Goal: Transaction & Acquisition: Purchase product/service

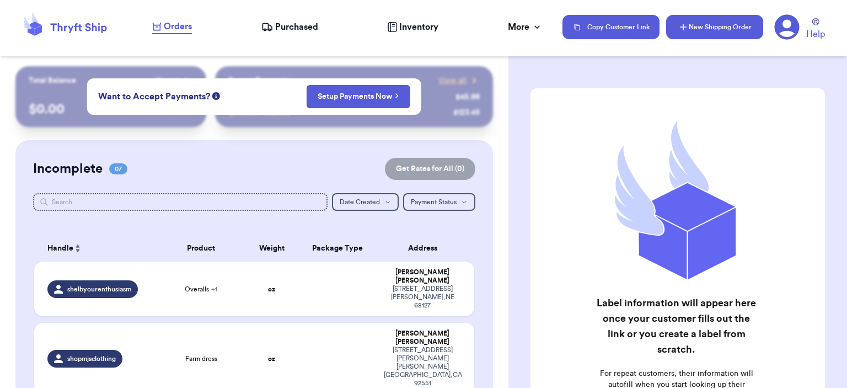
click at [572, 29] on icon "button" at bounding box center [683, 27] width 11 height 11
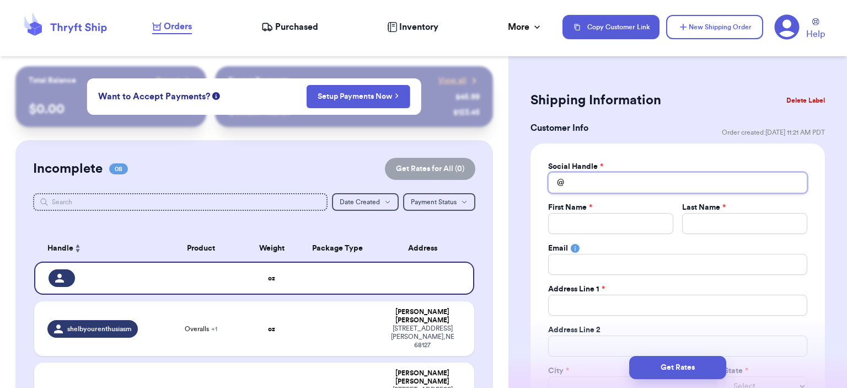
click at [572, 187] on input "Total Amount Paid" at bounding box center [677, 182] width 259 height 21
type input "t"
type input "th"
type input "thr"
type input "thri"
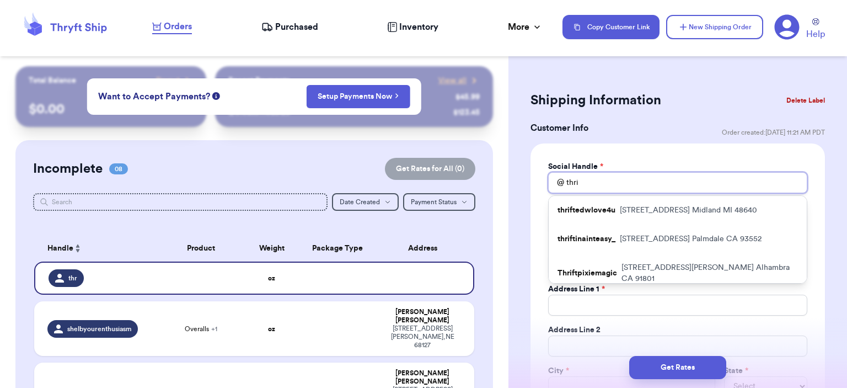
type input "thrif"
type input "thrift"
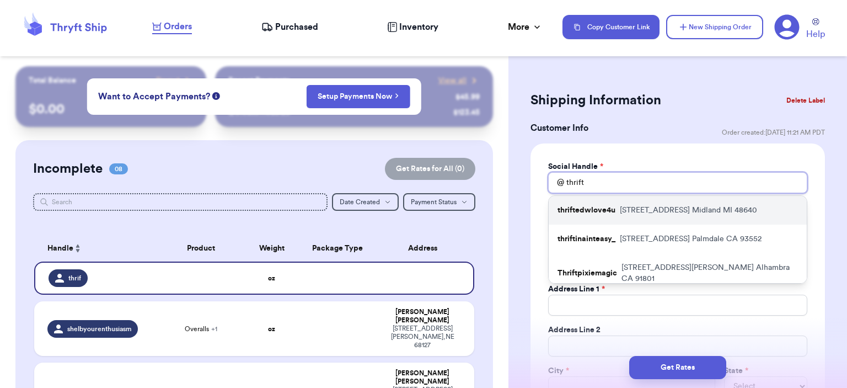
type input "thrifte"
type input "thrifted"
type input "thriftedg"
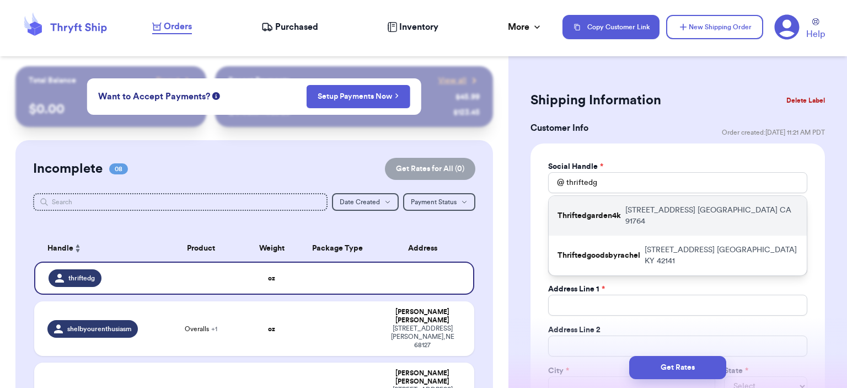
click at [572, 213] on p "[STREET_ADDRESS]" at bounding box center [711, 216] width 173 height 22
type input "Thriftedgarden4k"
type input "Miss"
type input "Flower"
type input "[EMAIL_ADDRESS][DOMAIN_NAME]"
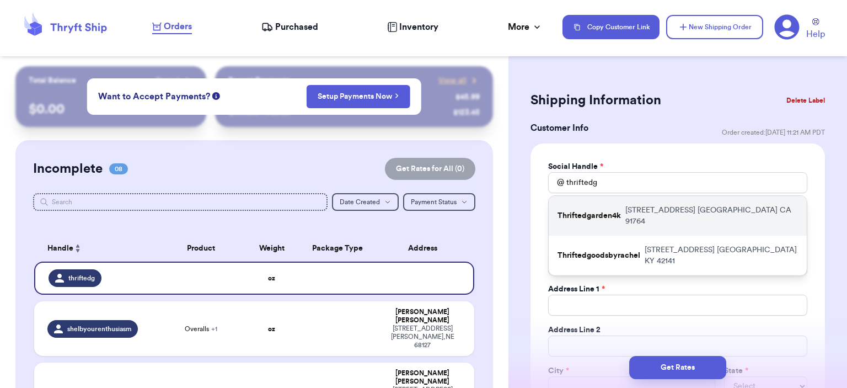
type input "[STREET_ADDRESS]"
type input "[GEOGRAPHIC_DATA]"
select select "CA"
type input "91764"
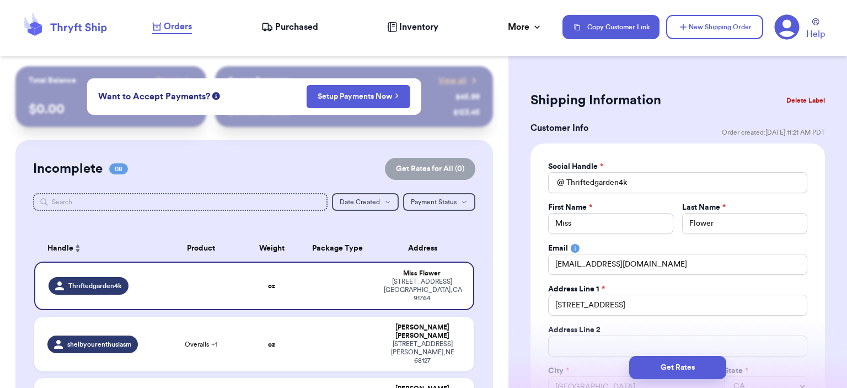
scroll to position [110, 0]
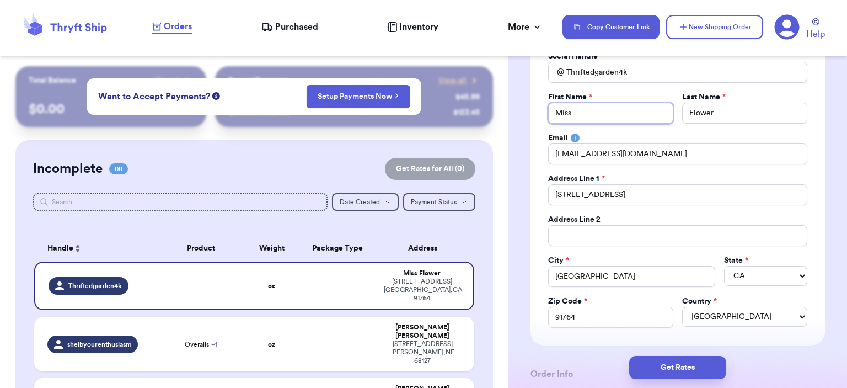
click at [572, 110] on input "Miss" at bounding box center [610, 113] width 125 height 21
type input "Miss"
type input "Mis"
type input "Mi"
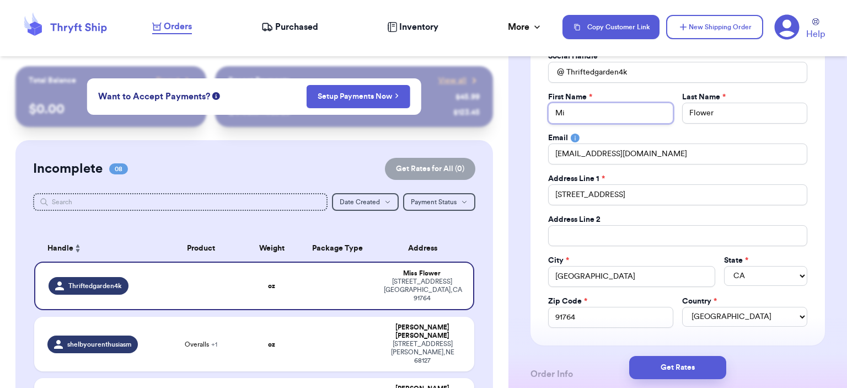
type input "M"
type input "B"
type input "Ba"
type input "Bab"
type input "Baby"
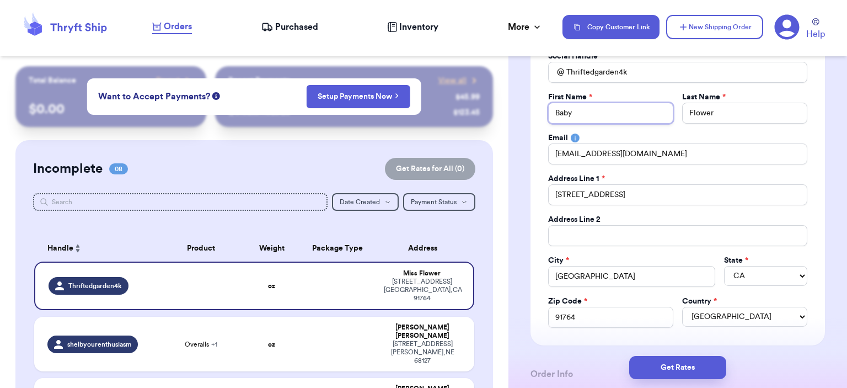
type input "Baby"
type input "G"
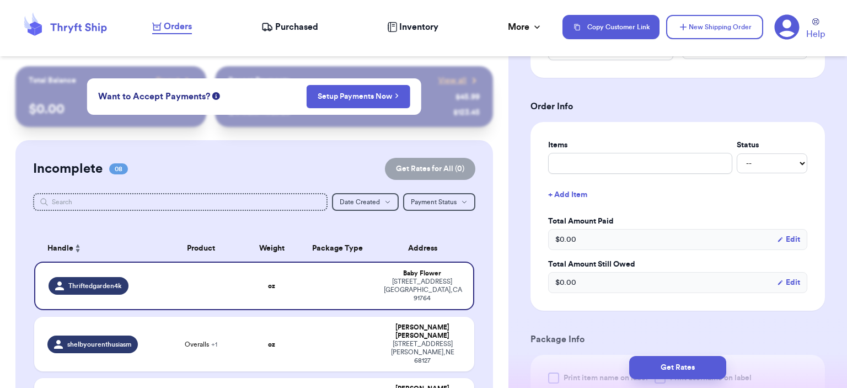
scroll to position [441, 0]
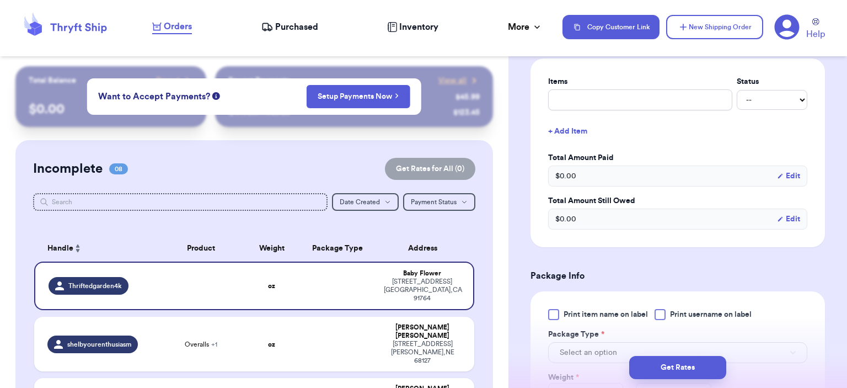
type input "G"
click at [572, 96] on input "text" at bounding box center [640, 99] width 184 height 21
type input "bag"
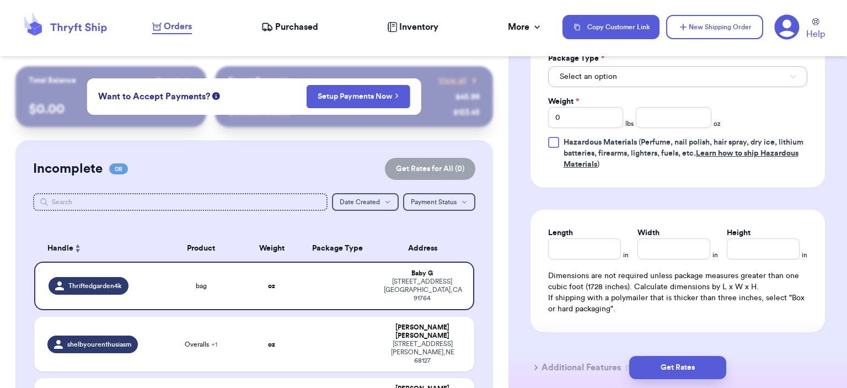
click at [572, 70] on button "Select an option" at bounding box center [677, 76] width 259 height 21
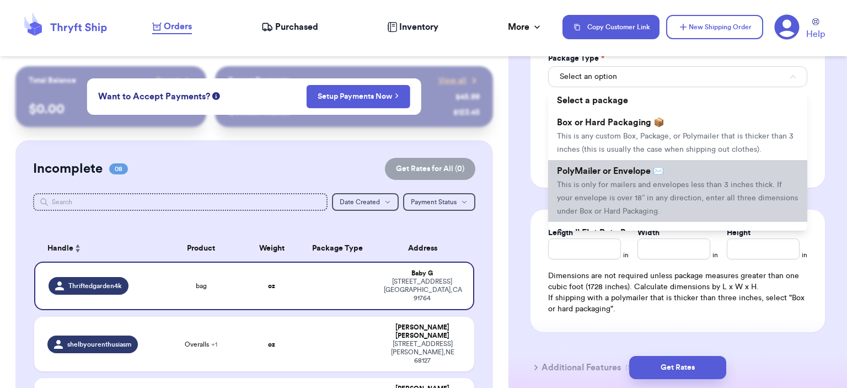
click at [572, 161] on li "PolyMailer or Envelope ✉️ This is only for mailers and envelopes less than 3 in…" at bounding box center [677, 191] width 259 height 62
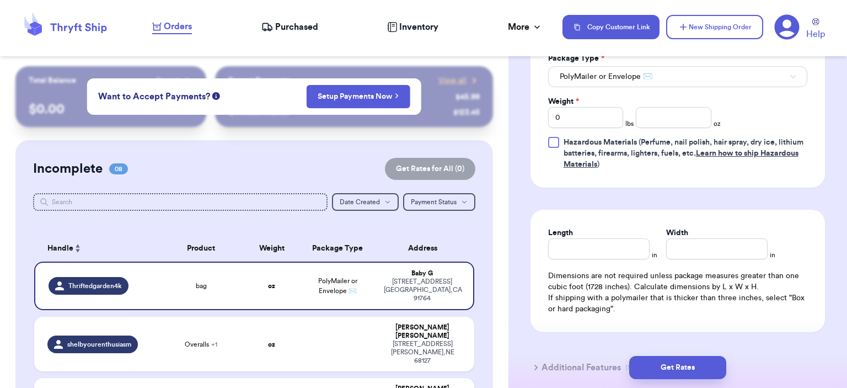
click at [572, 127] on div "Print item name on label Print username on label Package Type * PolyMailer or E…" at bounding box center [677, 101] width 259 height 137
click at [572, 101] on div "Weight * 0 lbs oz" at bounding box center [634, 112] width 173 height 32
click at [572, 111] on input "number" at bounding box center [674, 117] width 76 height 21
type input "4"
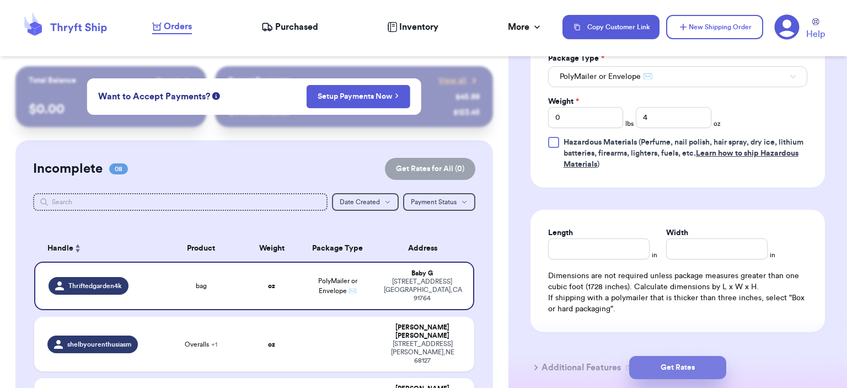
click at [572, 361] on button "Get Rates" at bounding box center [677, 367] width 97 height 23
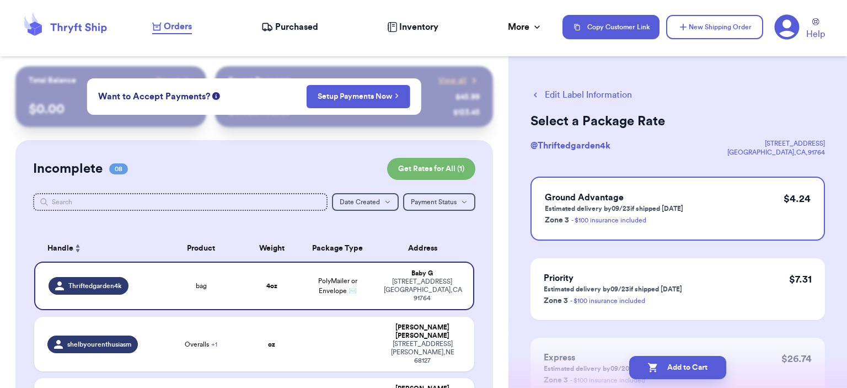
click at [572, 361] on button "Add to Cart" at bounding box center [677, 367] width 97 height 23
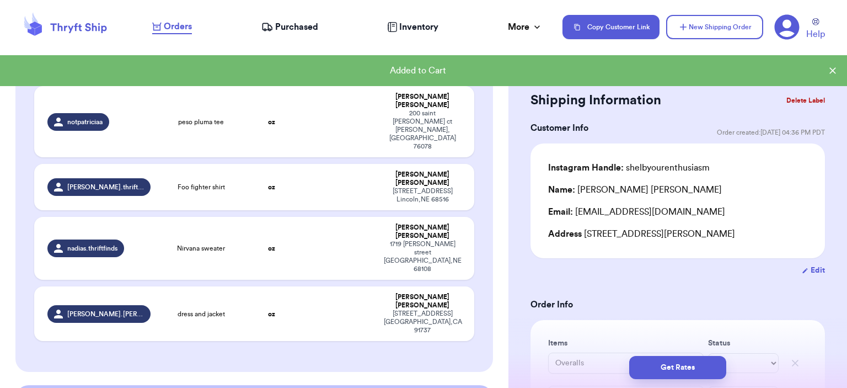
scroll to position [605, 0]
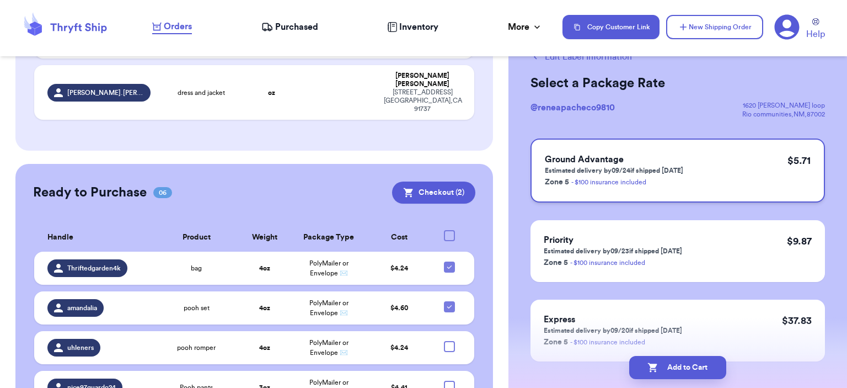
scroll to position [0, 0]
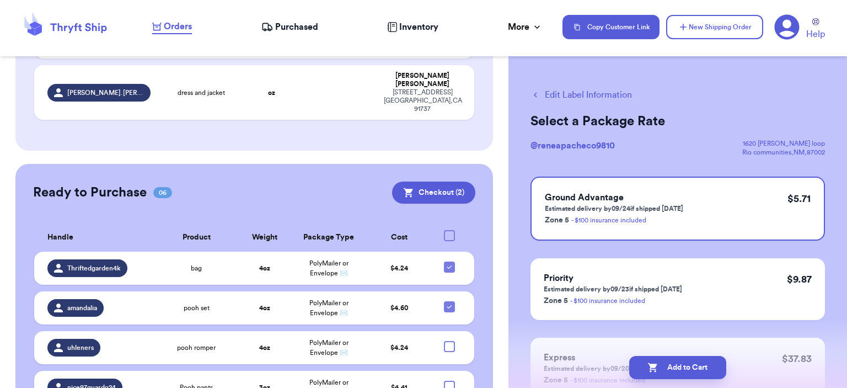
click at [572, 93] on button "Edit Label Information" at bounding box center [580, 94] width 101 height 13
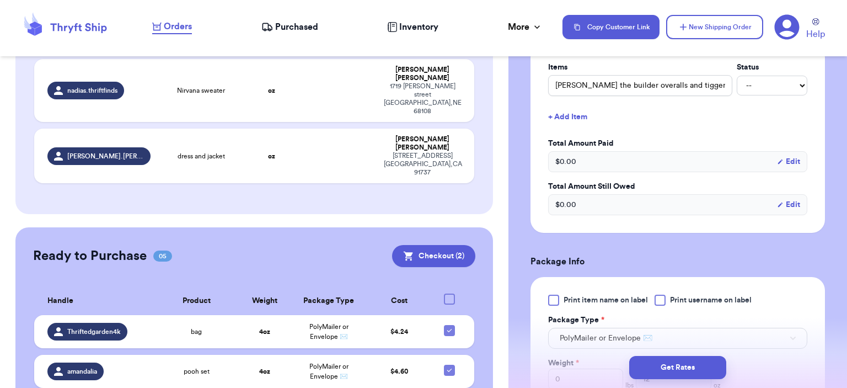
scroll to position [441, 0]
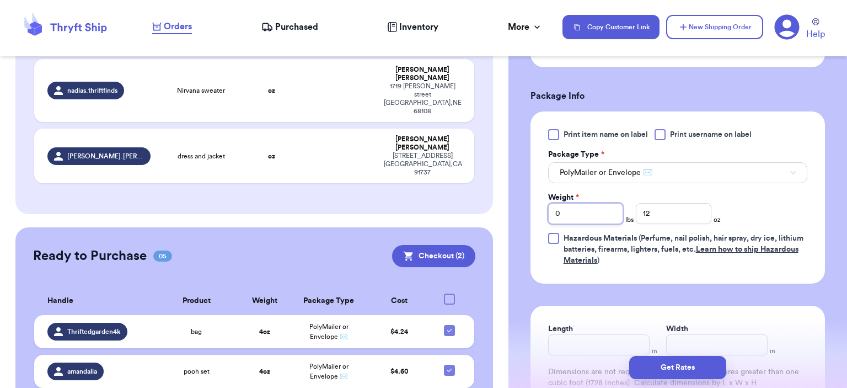
click at [572, 224] on div "Print item name on label Print username on label Package Type * PolyMailer or E…" at bounding box center [677, 197] width 259 height 137
drag, startPoint x: 534, startPoint y: 212, endPoint x: 515, endPoint y: 207, distance: 19.5
click at [517, 211] on div "Shipping Information Delete Label Customer Info Order created: [DATE] 10:16 AM …" at bounding box center [677, 93] width 338 height 937
type input "1"
drag, startPoint x: 700, startPoint y: 211, endPoint x: 682, endPoint y: 216, distance: 18.9
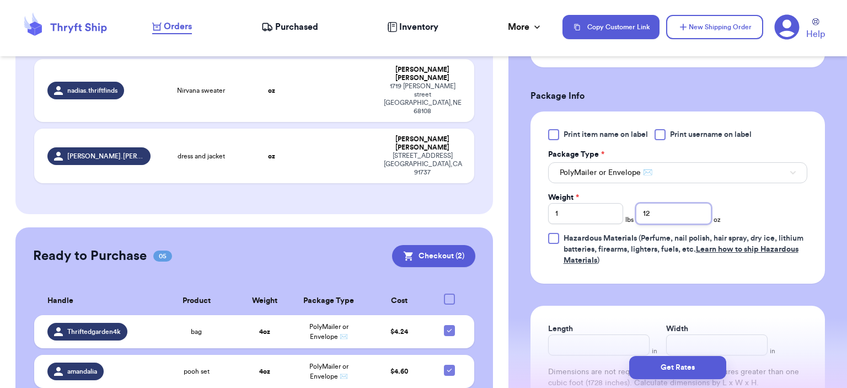
click at [572, 212] on input "12" at bounding box center [674, 213] width 76 height 21
drag, startPoint x: 645, startPoint y: 216, endPoint x: 615, endPoint y: 213, distance: 30.4
click at [572, 213] on div "Weight * 1 lbs 12 oz" at bounding box center [634, 208] width 173 height 32
type input "9"
click at [572, 361] on button "Get Rates" at bounding box center [677, 367] width 97 height 23
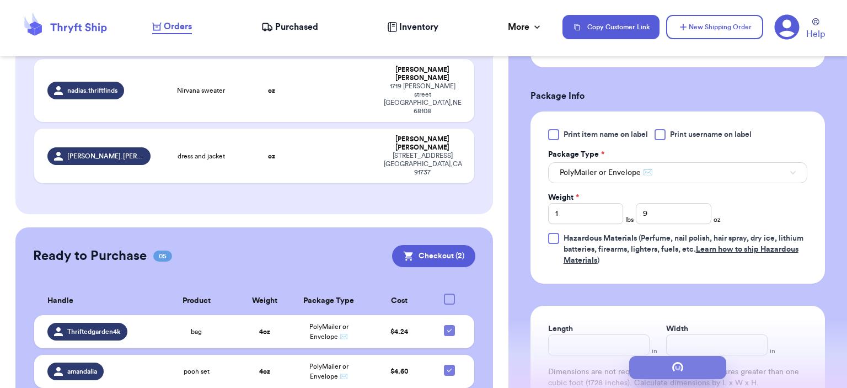
scroll to position [0, 0]
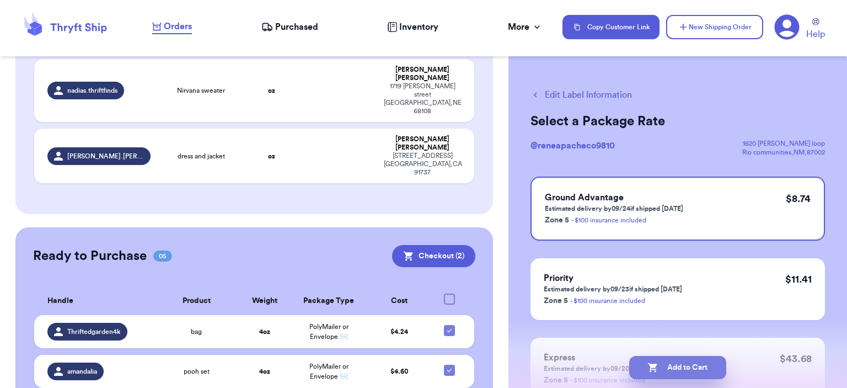
click at [572, 361] on button "Add to Cart" at bounding box center [677, 367] width 97 height 23
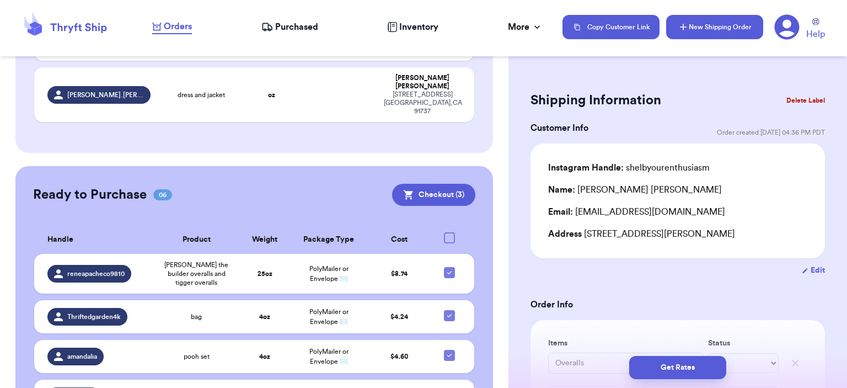
click at [572, 28] on button "New Shipping Order" at bounding box center [714, 27] width 97 height 24
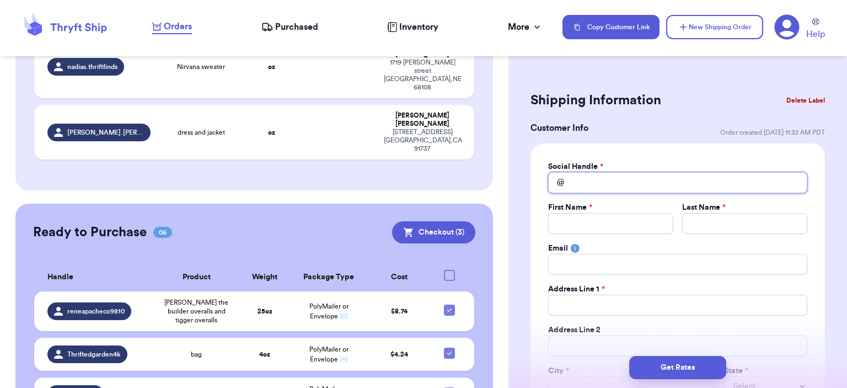
click at [572, 192] on input "Total Amount Paid" at bounding box center [677, 182] width 259 height 21
type input "c"
type input "ca"
type input "can"
type input "cand"
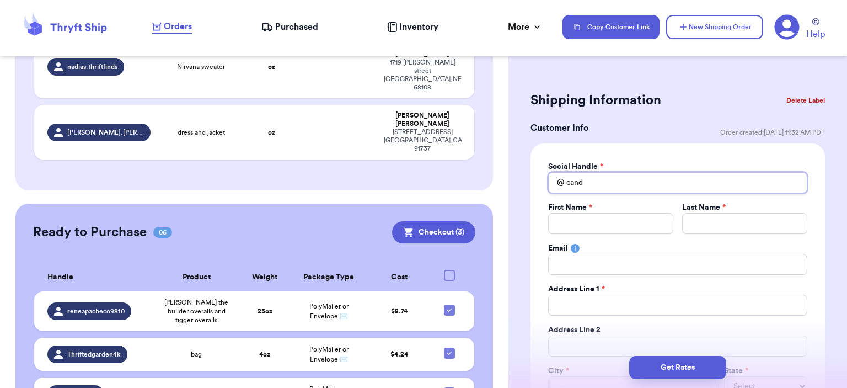
type input "[PERSON_NAME]"
type input "candic"
type input "[PERSON_NAME]"
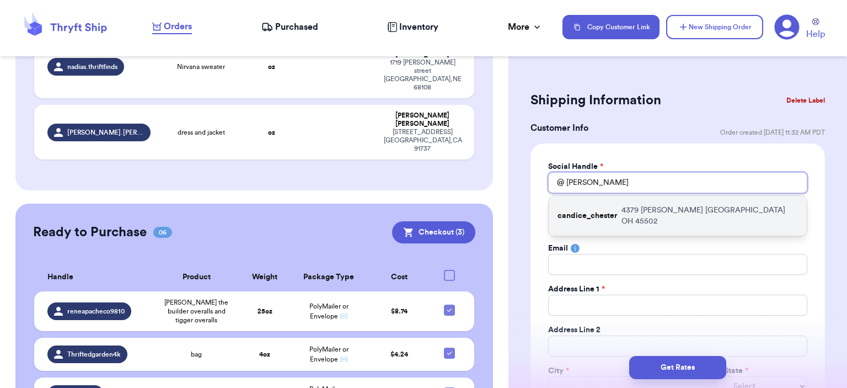
type input "[PERSON_NAME]"
click at [572, 202] on div "candice_chester [STREET_ADDRESS][PERSON_NAME]" at bounding box center [678, 216] width 258 height 40
type input "candice_chester"
type input "[PERSON_NAME]"
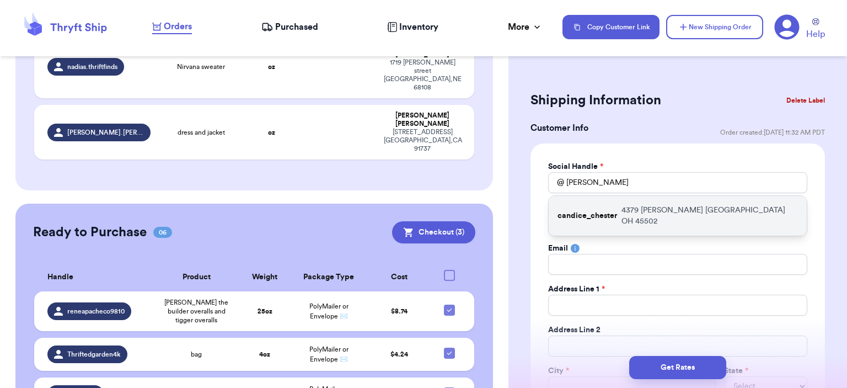
type input "[EMAIL_ADDRESS][DOMAIN_NAME]"
type input "4379 [PERSON_NAME]"
type input "[GEOGRAPHIC_DATA]"
select select "OH"
type input "45502"
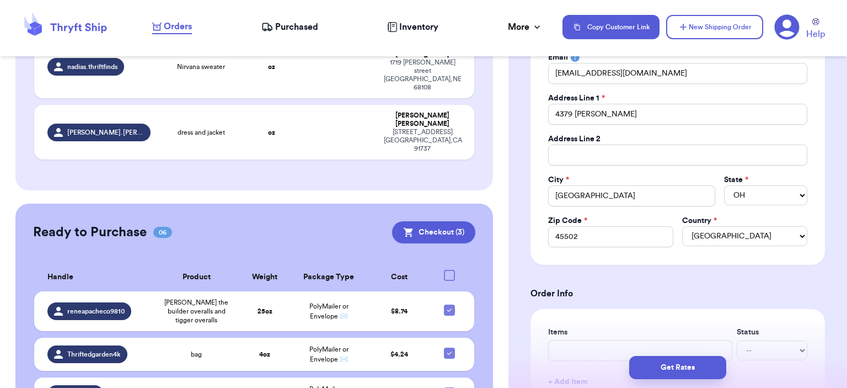
scroll to position [331, 0]
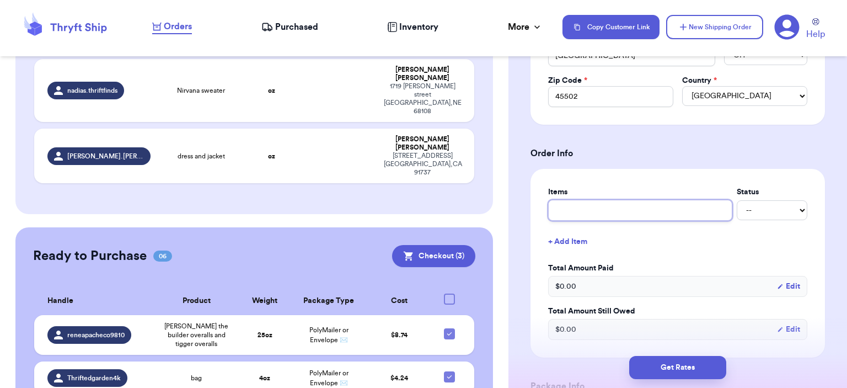
click at [572, 200] on input "text" at bounding box center [640, 210] width 184 height 21
type input "bag"
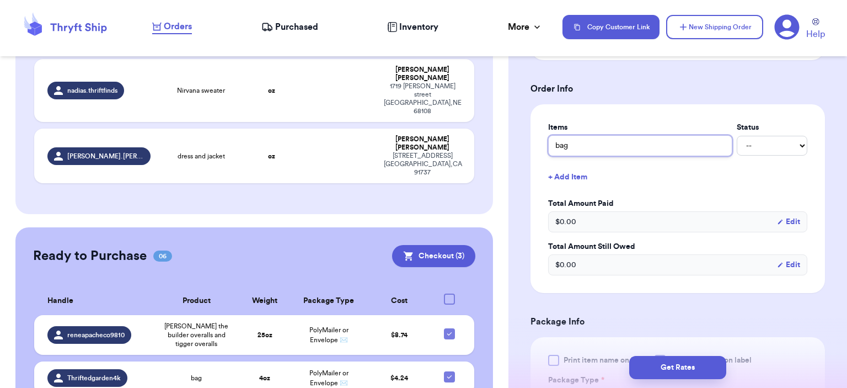
scroll to position [551, 0]
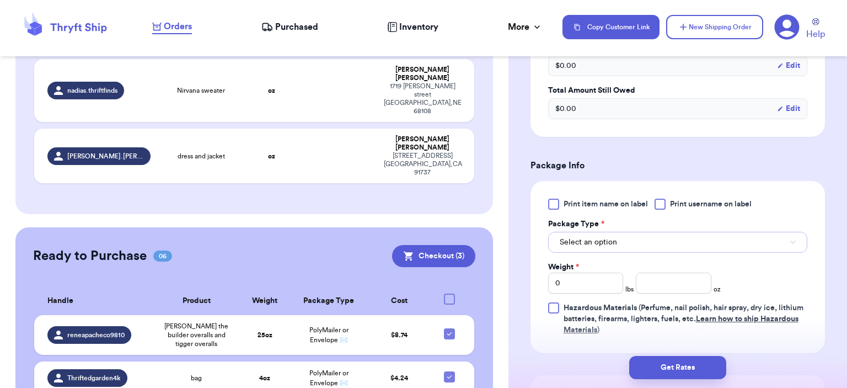
click at [572, 237] on button "Select an option" at bounding box center [677, 242] width 259 height 21
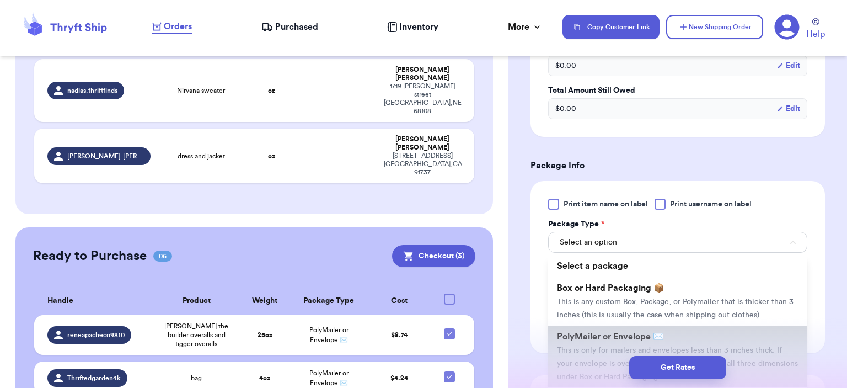
click at [572, 327] on li "PolyMailer or Envelope ✉️ This is only for mailers and envelopes less than 3 in…" at bounding box center [677, 356] width 259 height 62
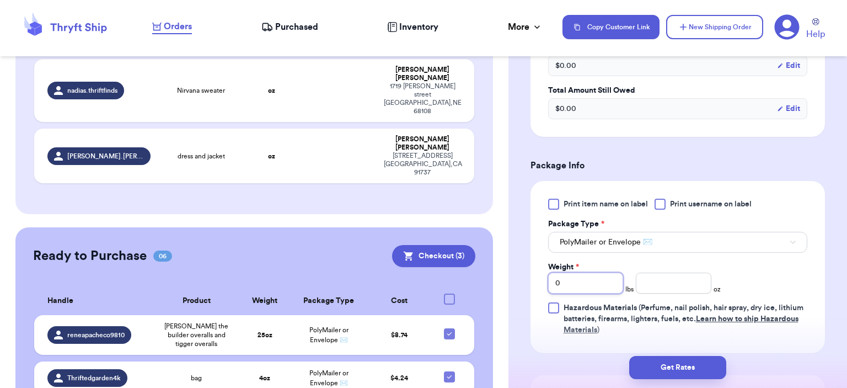
drag, startPoint x: 564, startPoint y: 277, endPoint x: 476, endPoint y: 272, distance: 87.8
click at [476, 272] on div "Customer Link New Order Total Balance Payout $ 0.00 Recent Payments View all @ …" at bounding box center [423, 194] width 847 height 388
type input "4"
click at [572, 286] on input "number" at bounding box center [674, 282] width 76 height 21
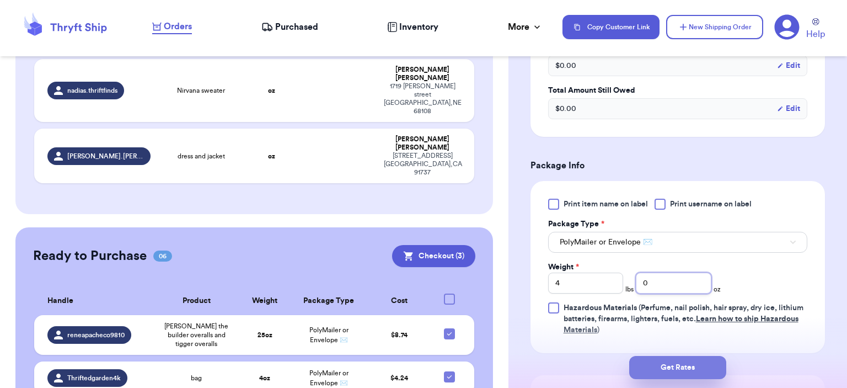
type input "0"
click at [572, 361] on button "Get Rates" at bounding box center [677, 367] width 97 height 23
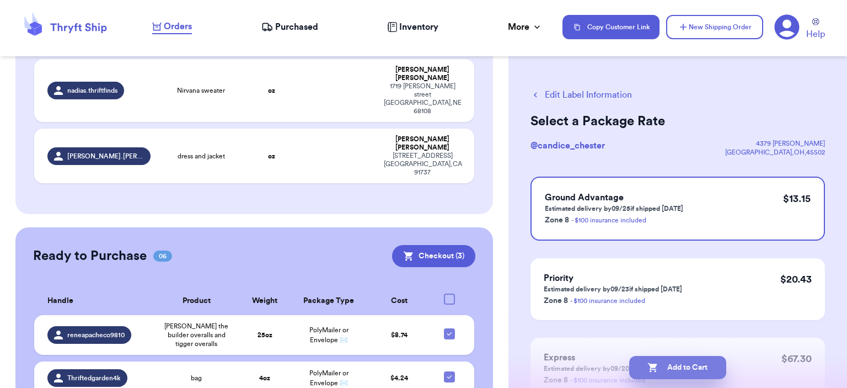
click at [572, 361] on button "Add to Cart" at bounding box center [677, 367] width 97 height 23
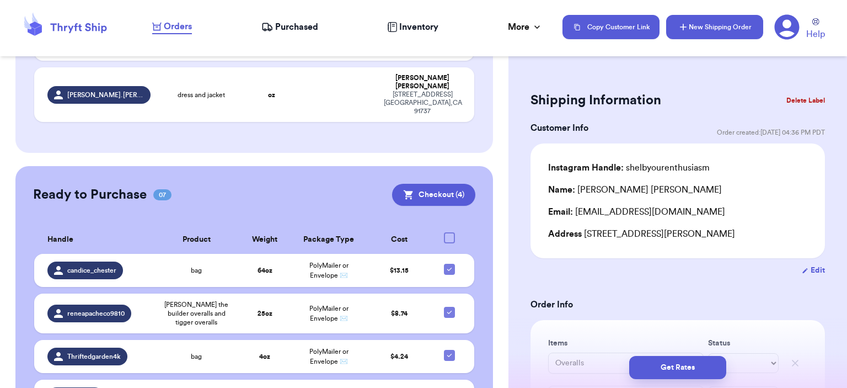
click at [572, 22] on button "New Shipping Order" at bounding box center [714, 27] width 97 height 24
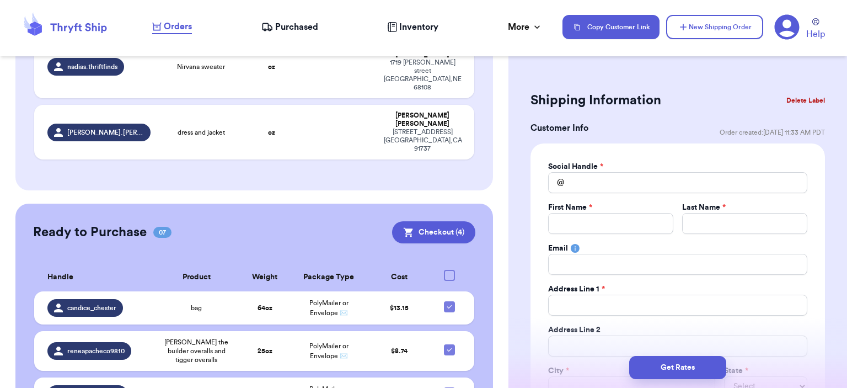
click at [572, 195] on div "Social Handle * @ First Name * Last Name * Email Address Line 1 * Address Line …" at bounding box center [677, 299] width 259 height 277
click at [572, 165] on div "Social Handle *" at bounding box center [677, 166] width 259 height 11
click at [572, 178] on input "Total Amount Paid" at bounding box center [677, 182] width 259 height 21
type input "i"
type input "ic"
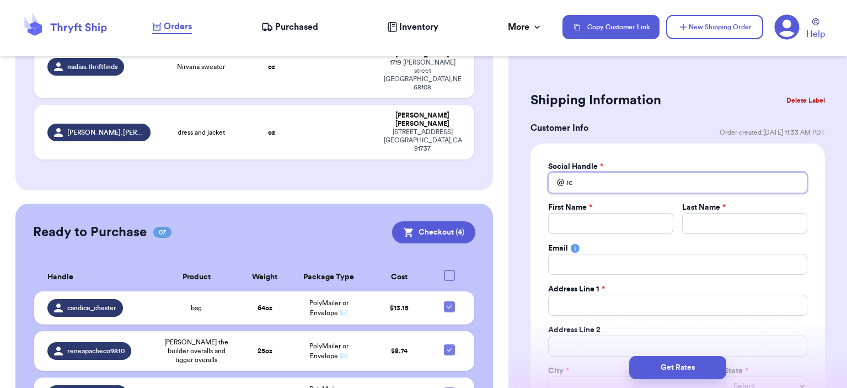
type input "ici"
type input "icie"
type input "ici"
type input "ic"
type input "i"
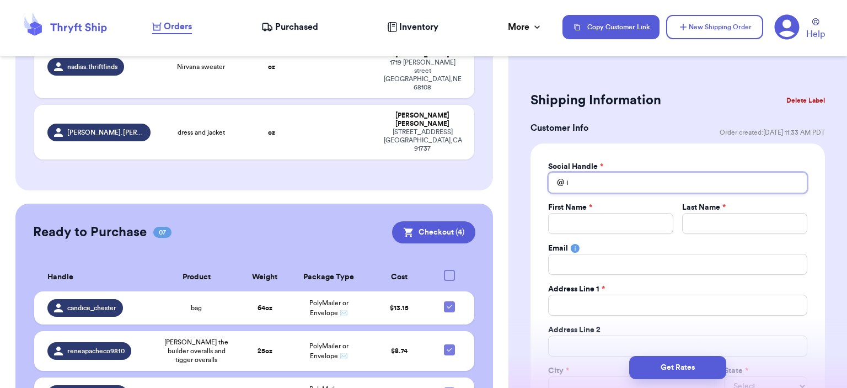
type input "iv"
type input "ivi"
type input "[PERSON_NAME]"
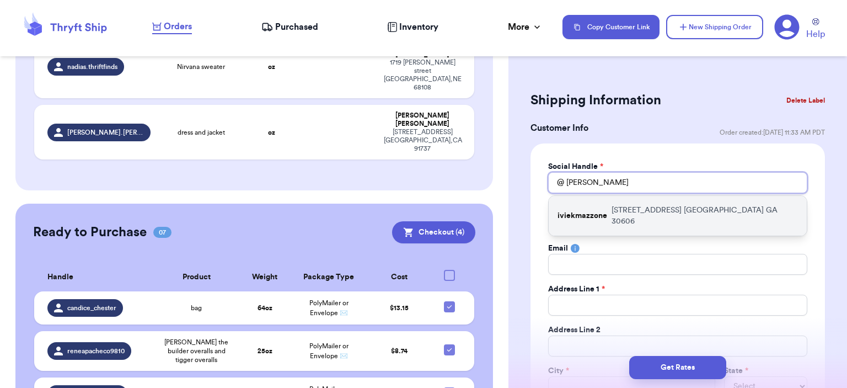
type input "[PERSON_NAME]"
click at [572, 200] on div "iviekmazzone [STREET_ADDRESS]" at bounding box center [678, 216] width 258 height 40
type input "iviekmazzone"
type input "[PERSON_NAME]"
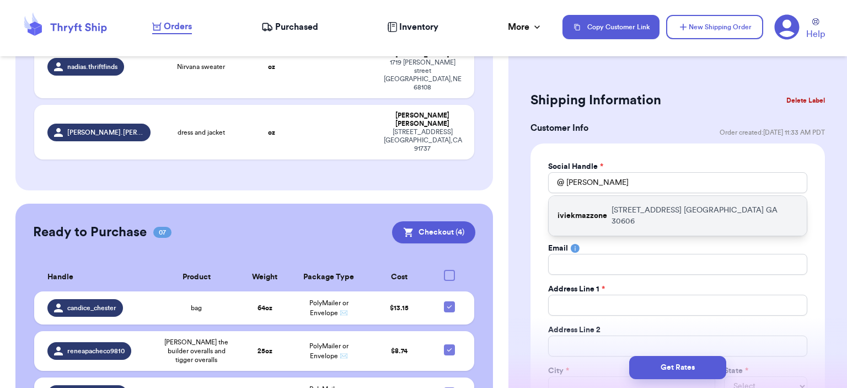
type input "[EMAIL_ADDRESS][DOMAIN_NAME]"
type input "[STREET_ADDRESS]"
type input "[GEOGRAPHIC_DATA]"
select select "GA"
type input "30606"
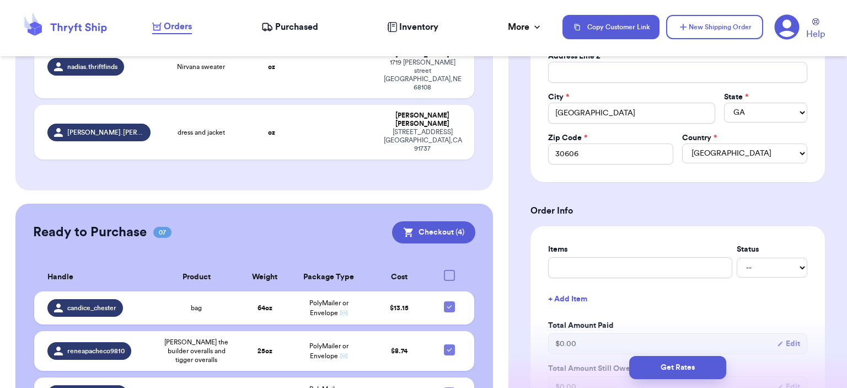
scroll to position [331, 0]
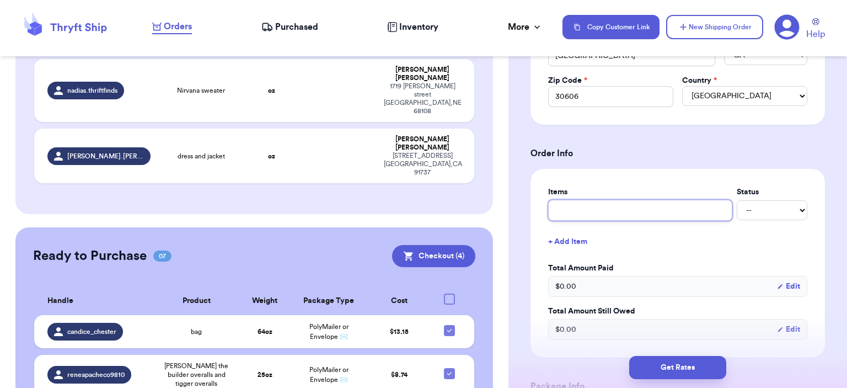
click at [572, 206] on input "text" at bounding box center [640, 210] width 184 height 21
type input "bag"
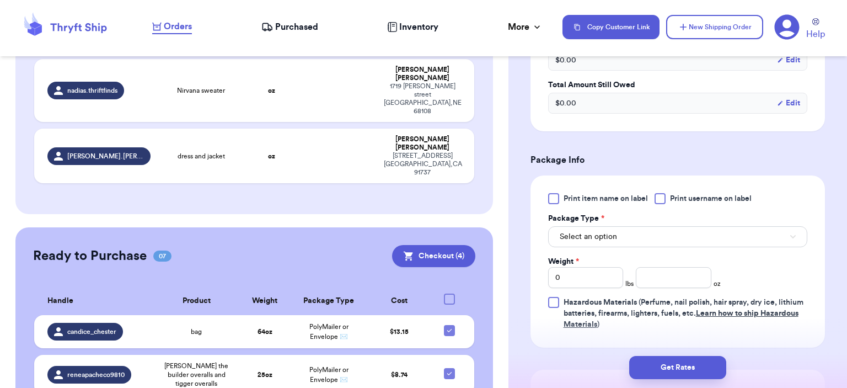
scroll to position [606, 0]
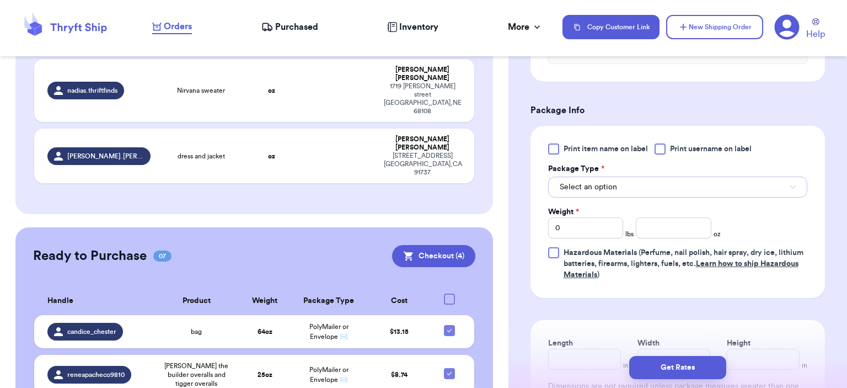
click at [572, 191] on button "Select an option" at bounding box center [677, 186] width 259 height 21
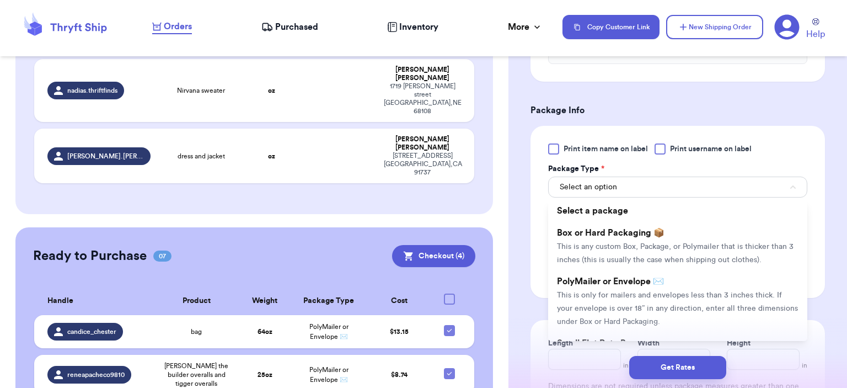
click at [572, 277] on span "PolyMailer or Envelope ✉️" at bounding box center [610, 281] width 107 height 9
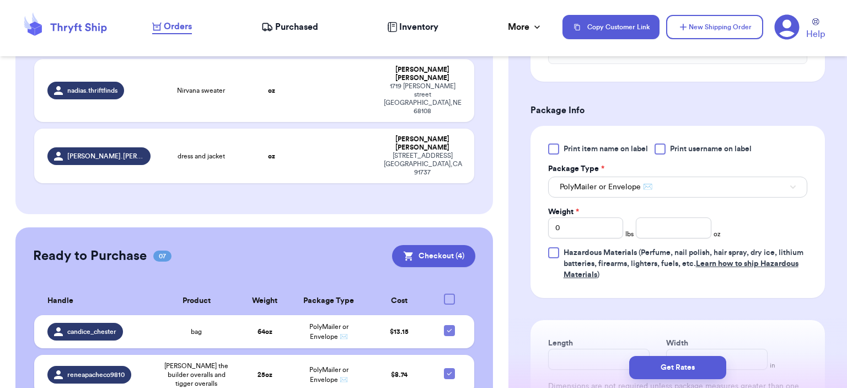
click at [572, 212] on div "Weight * 0 lbs oz" at bounding box center [634, 222] width 173 height 32
click at [572, 221] on input "number" at bounding box center [674, 227] width 76 height 21
type input "6"
click at [572, 361] on button "Get Rates" at bounding box center [677, 367] width 97 height 23
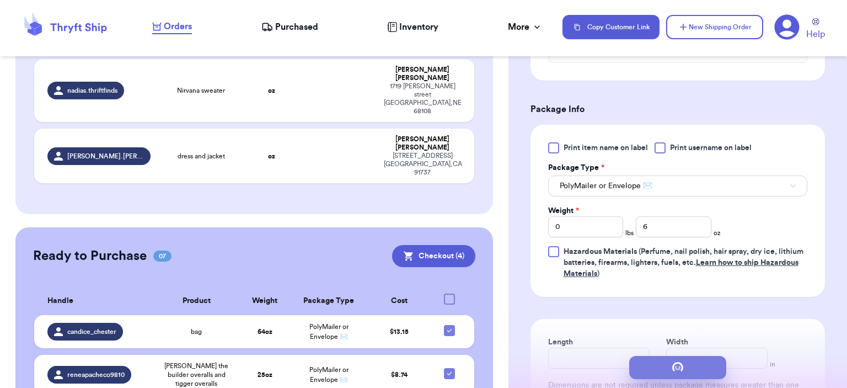
scroll to position [0, 0]
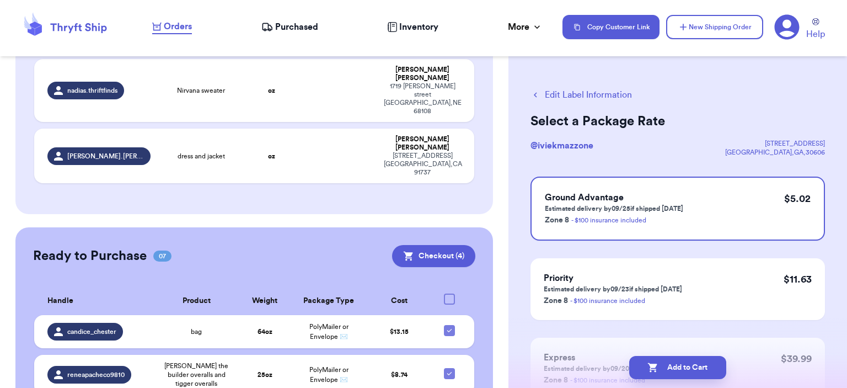
click at [572, 358] on button "Add to Cart" at bounding box center [677, 367] width 97 height 23
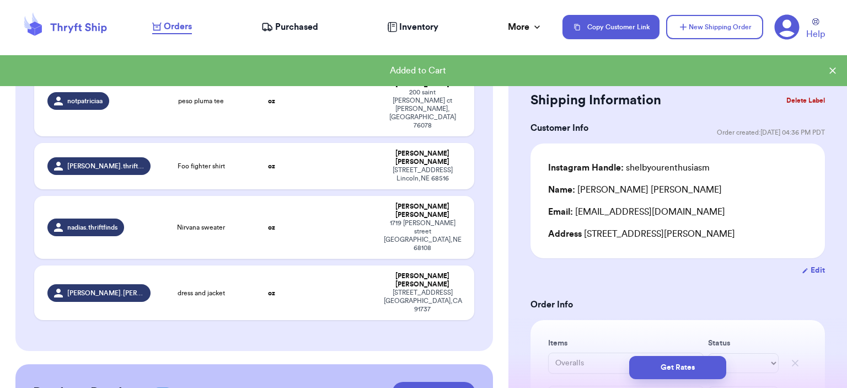
scroll to position [329, 0]
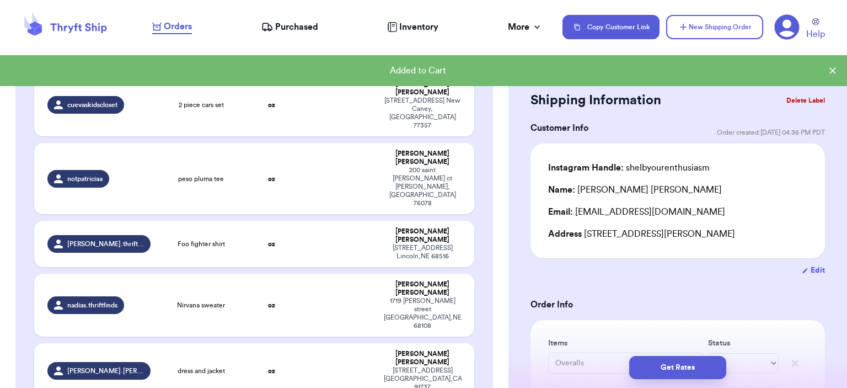
click at [232, 361] on div "dress and jacket" at bounding box center [201, 370] width 75 height 9
type input "dress and jacket"
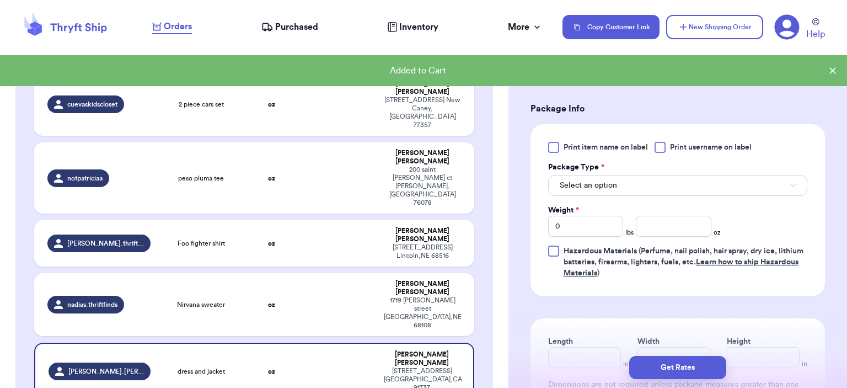
scroll to position [496, 0]
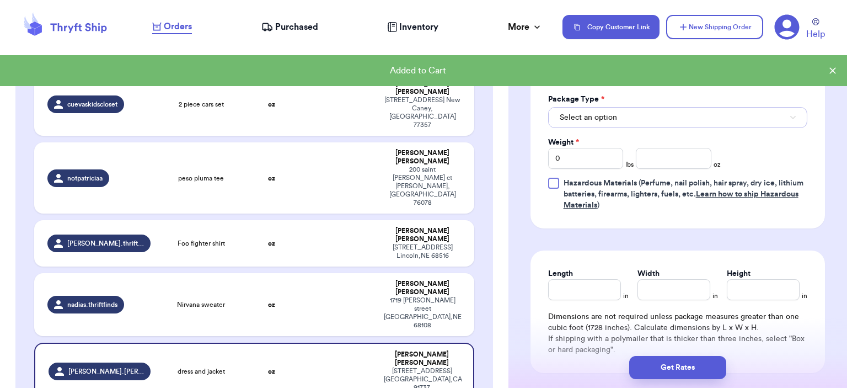
click at [572, 128] on button "Select an option" at bounding box center [677, 117] width 259 height 21
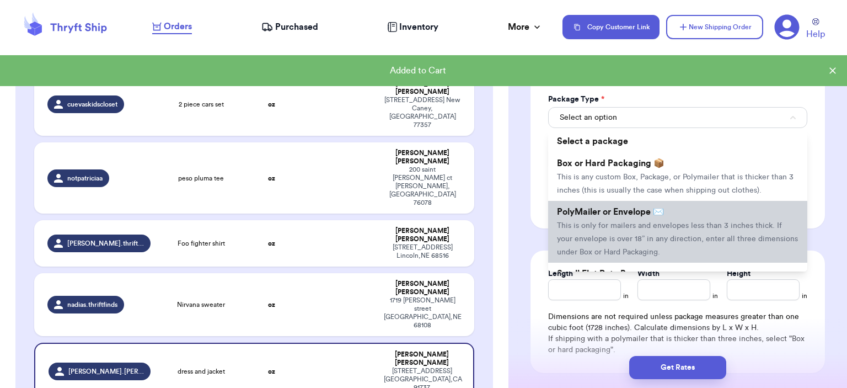
click at [572, 216] on span "PolyMailer or Envelope ✉️" at bounding box center [610, 211] width 107 height 9
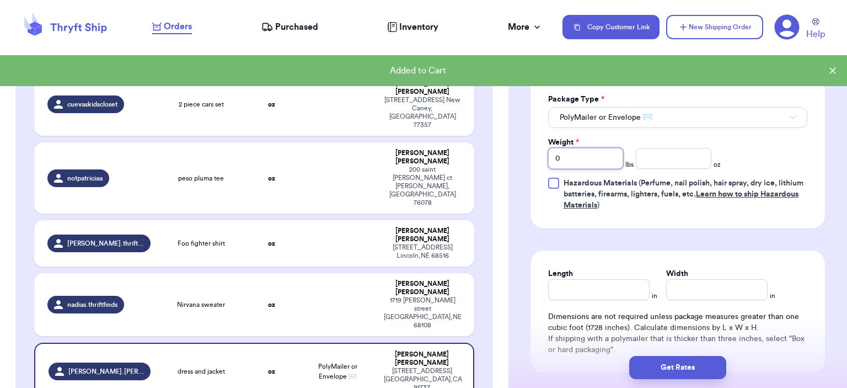
drag, startPoint x: 581, startPoint y: 162, endPoint x: 535, endPoint y: 162, distance: 45.2
click at [536, 162] on div "Print item name on label Print username on label Package Type * PolyMailer or E…" at bounding box center [677, 142] width 294 height 172
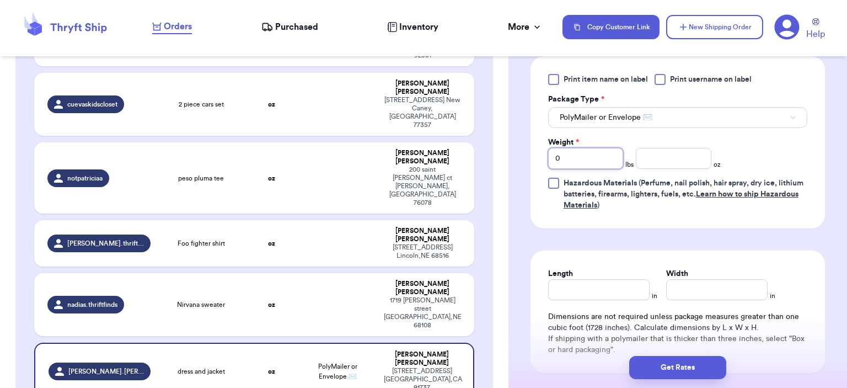
type input "1"
click at [572, 169] on input "number" at bounding box center [674, 158] width 76 height 21
type input "0"
type input "1"
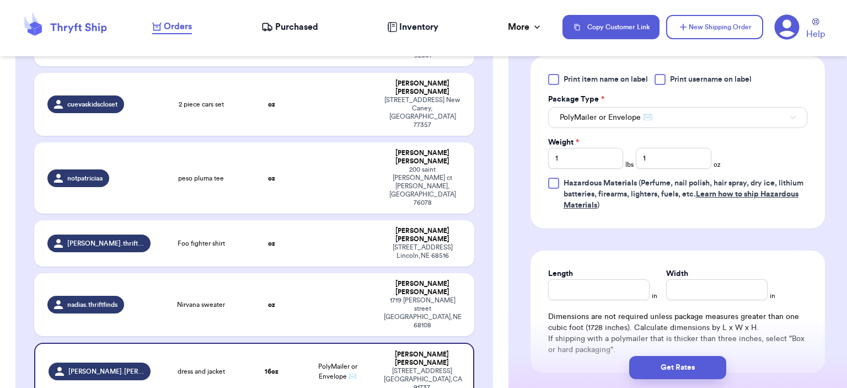
click at [572, 279] on div "Width" at bounding box center [716, 273] width 101 height 11
click at [572, 357] on button "Get Rates" at bounding box center [677, 367] width 97 height 23
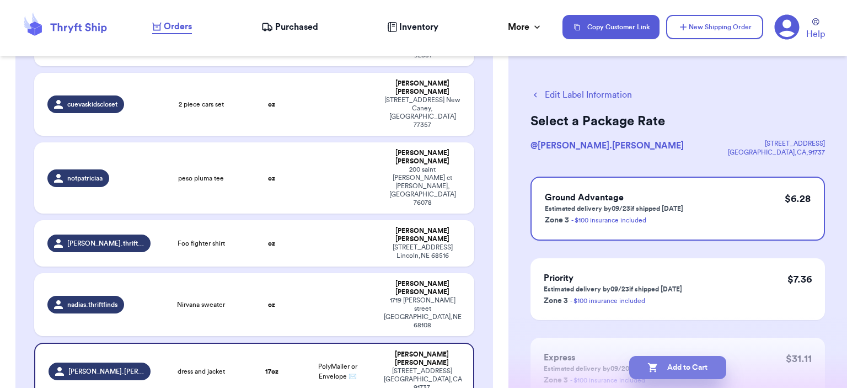
click at [572, 361] on button "Add to Cart" at bounding box center [677, 367] width 97 height 23
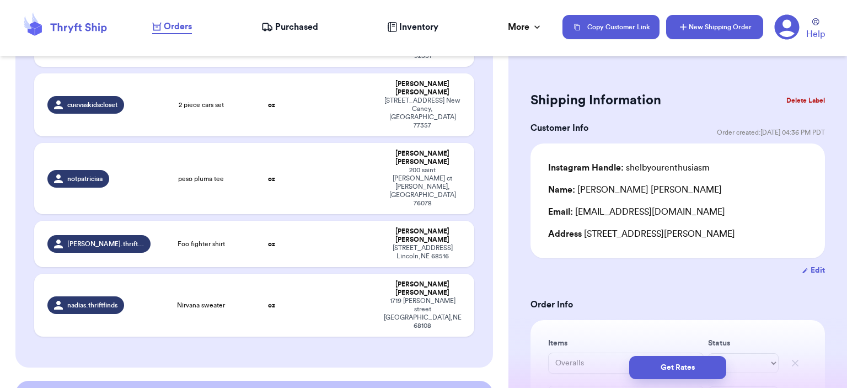
click at [572, 26] on button "New Shipping Order" at bounding box center [714, 27] width 97 height 24
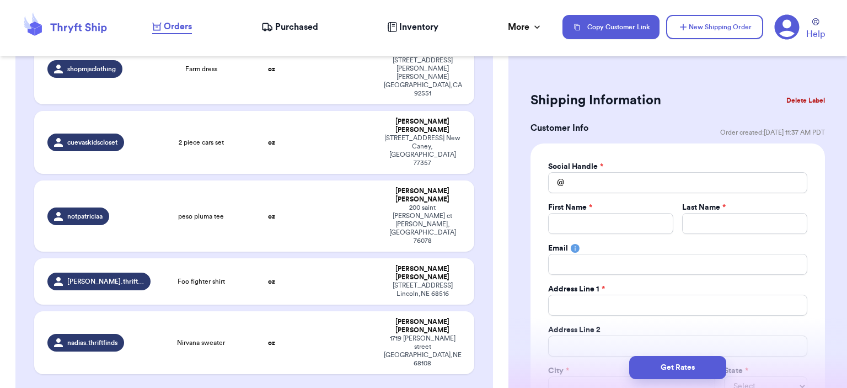
scroll to position [367, 0]
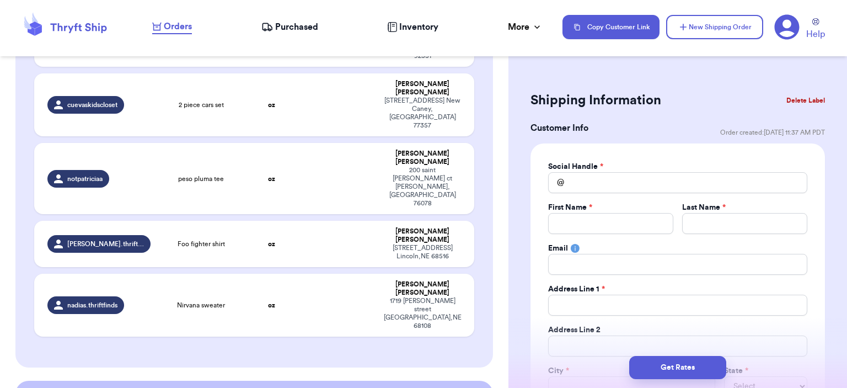
click at [572, 159] on div "Social Handle * @ First Name * Last Name * Email Address Line 1 * Address Line …" at bounding box center [677, 299] width 294 height 312
click at [572, 185] on input "Total Amount Paid" at bounding box center [677, 182] width 259 height 21
type input "r"
type input "ru"
type input "rug"
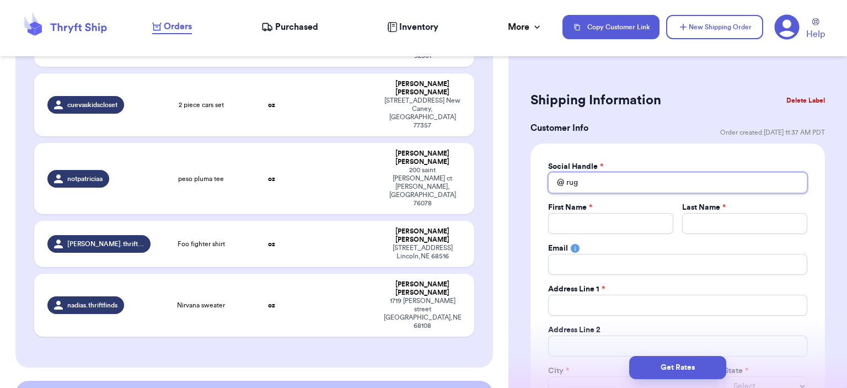
type input "rugr"
type input "rugra"
type input "rugrat"
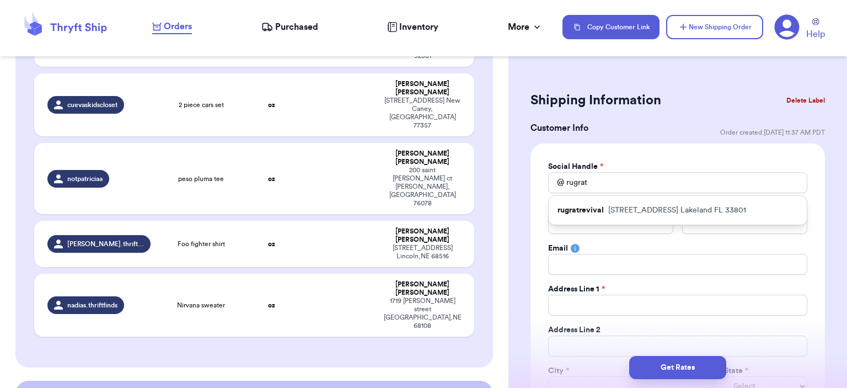
click at [572, 205] on p "rugratrevival" at bounding box center [580, 210] width 46 height 11
type input "rugratrevival"
type input "[PERSON_NAME]"
type input "[EMAIL_ADDRESS][DOMAIN_NAME]"
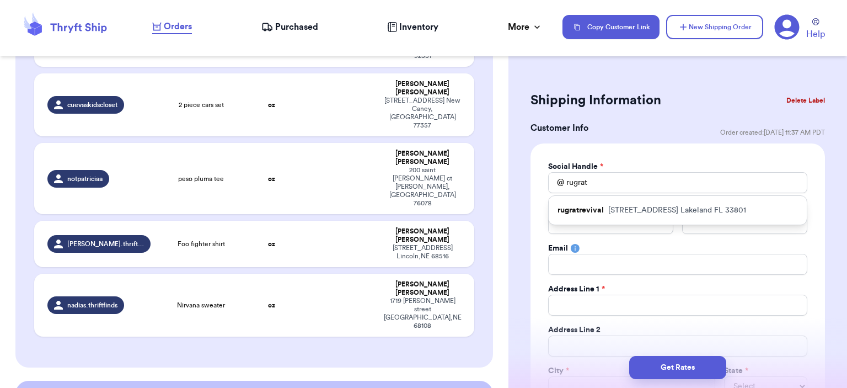
type input "[STREET_ADDRESS]"
type input "Lakeland"
select select "FL"
type input "33801"
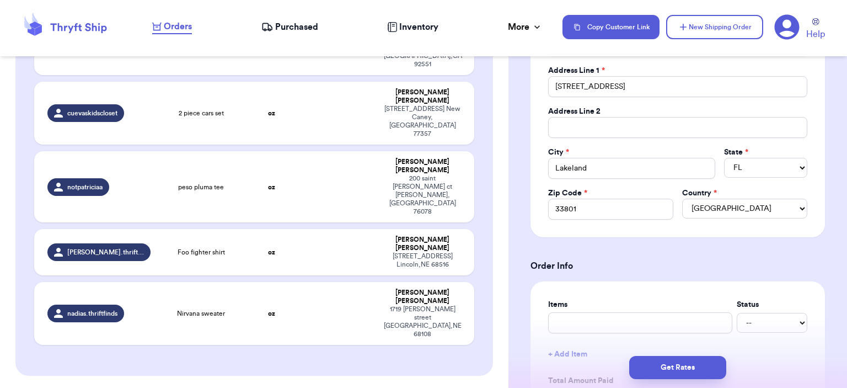
scroll to position [331, 0]
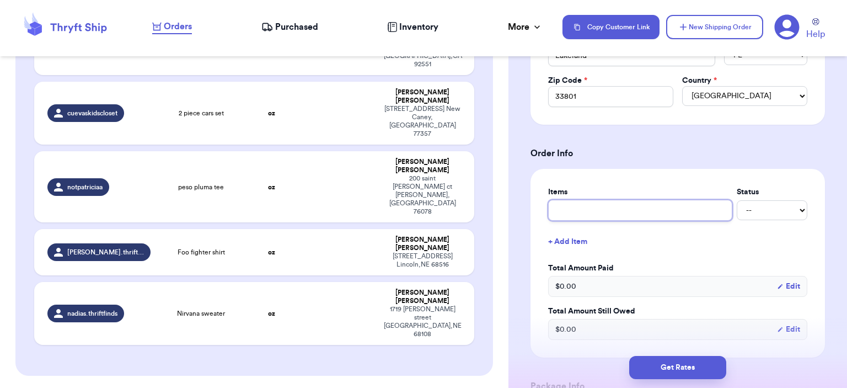
click at [572, 203] on input "text" at bounding box center [640, 210] width 184 height 21
type input "bag"
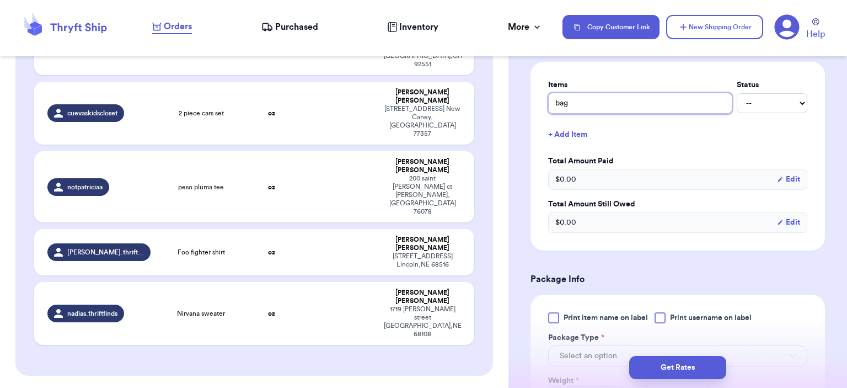
scroll to position [551, 0]
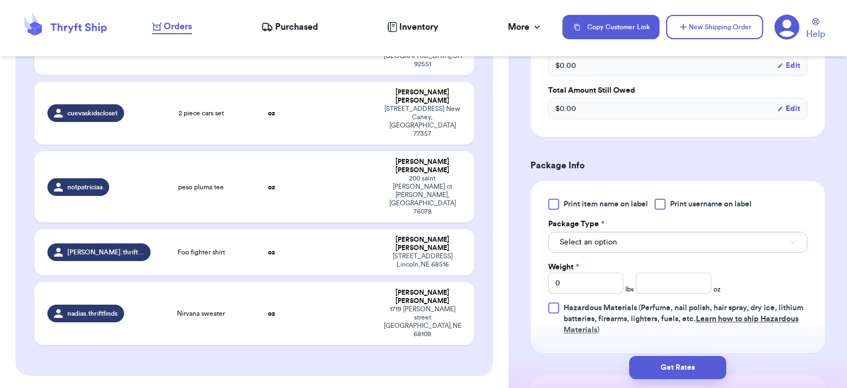
click at [572, 250] on button "Select an option" at bounding box center [677, 242] width 259 height 21
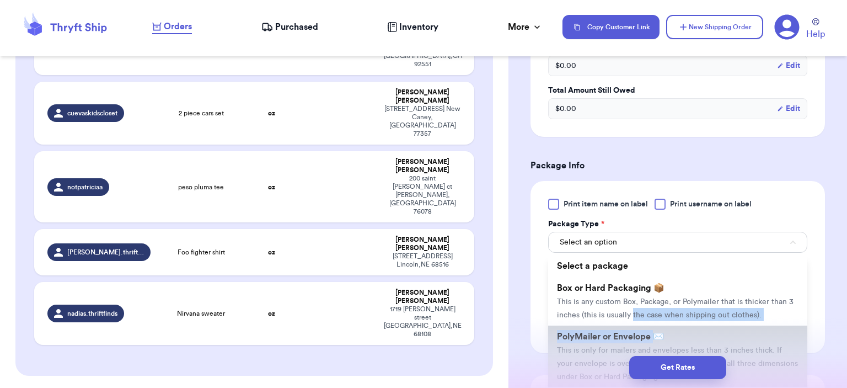
drag, startPoint x: 654, startPoint y: 318, endPoint x: 654, endPoint y: 326, distance: 7.7
click at [572, 326] on ul "Select a package Box or Hard Packaging 📦 This is any custom Box, Package, or Po…" at bounding box center [677, 325] width 259 height 141
click at [572, 326] on li "PolyMailer or Envelope ✉️ This is only for mailers and envelopes less than 3 in…" at bounding box center [677, 356] width 259 height 62
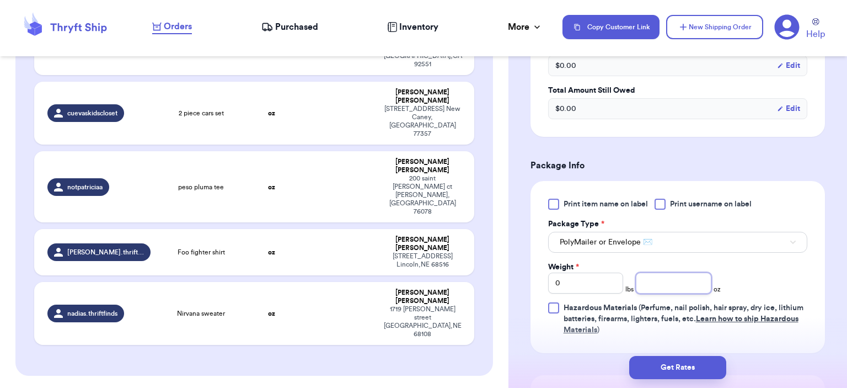
click at [572, 280] on input "number" at bounding box center [674, 282] width 76 height 21
type input "14"
click at [572, 361] on button "Get Rates" at bounding box center [677, 367] width 97 height 23
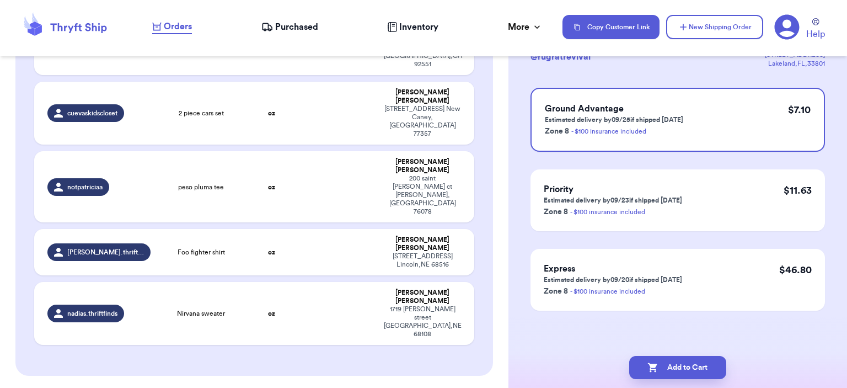
scroll to position [0, 0]
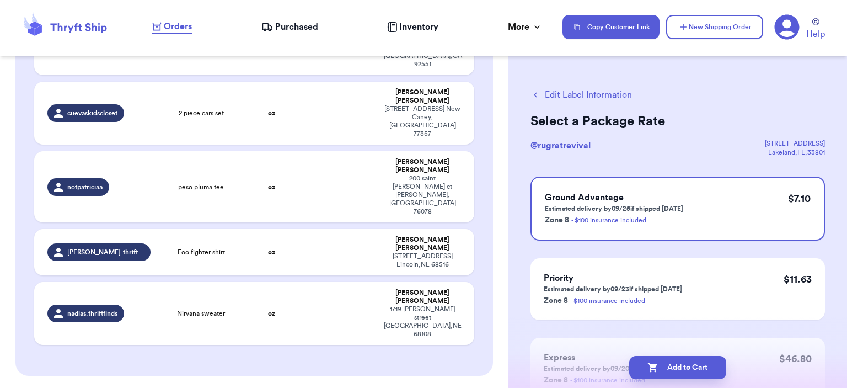
click at [572, 361] on button "Add to Cart" at bounding box center [677, 367] width 97 height 23
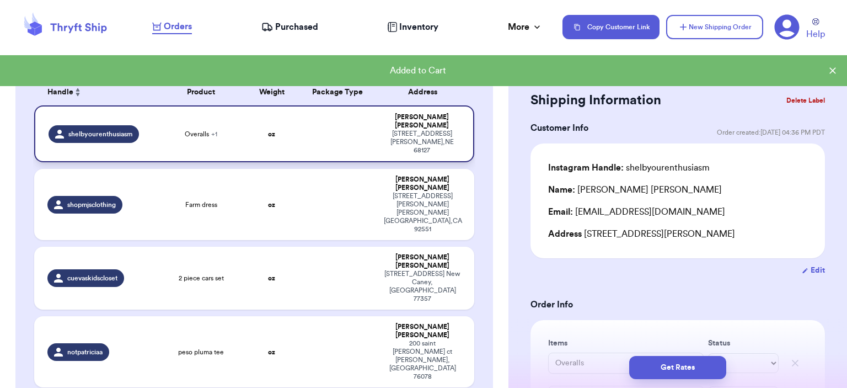
scroll to position [219, 0]
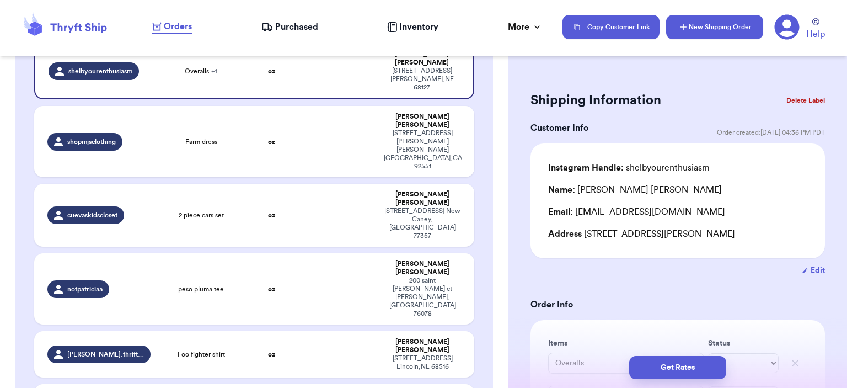
click at [572, 28] on button "New Shipping Order" at bounding box center [714, 27] width 97 height 24
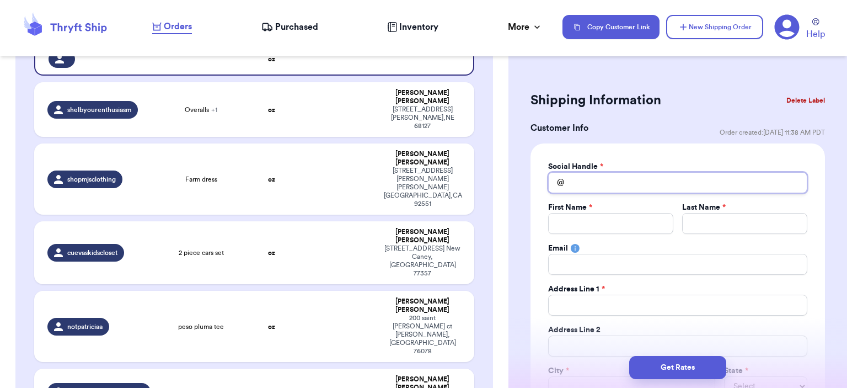
click at [572, 190] on input "Total Amount Paid" at bounding box center [677, 182] width 259 height 21
type input "a"
type input "an"
type input "[PERSON_NAME]"
type input "anal"
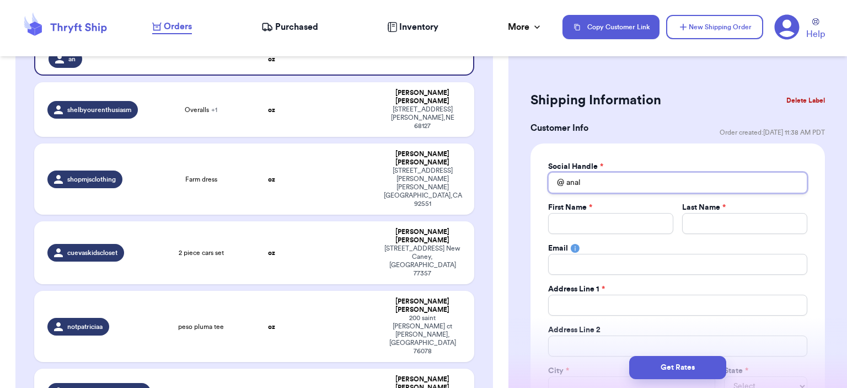
type input "anali"
type input "analis"
type input "[PERSON_NAME]"
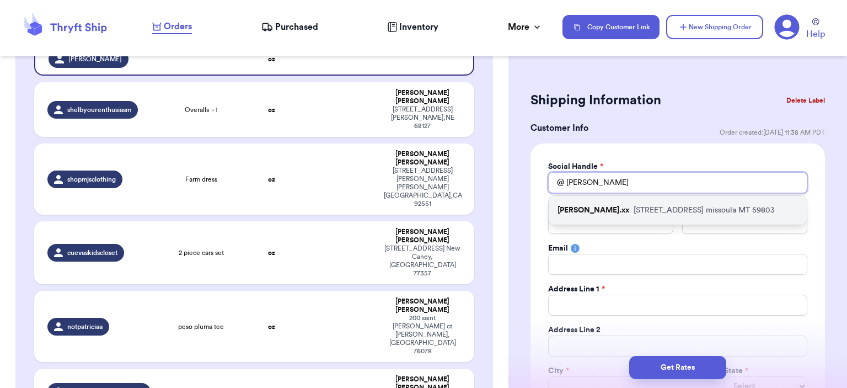
type input "[PERSON_NAME]"
click at [572, 200] on div "[PERSON_NAME].xx [STREET_ADDRESS]" at bounding box center [678, 210] width 258 height 29
type input "[PERSON_NAME].xx"
type input "[PERSON_NAME]"
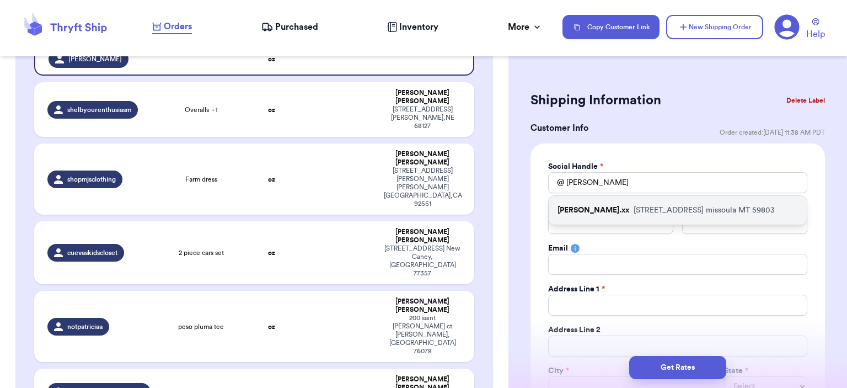
type input "[EMAIL_ADDRESS][DOMAIN_NAME]"
type input "[STREET_ADDRESS]"
type input "missoula"
select select "MT"
type input "59803"
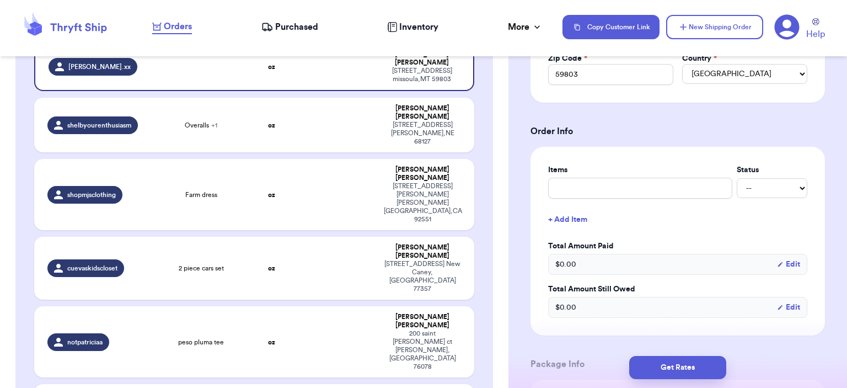
scroll to position [386, 0]
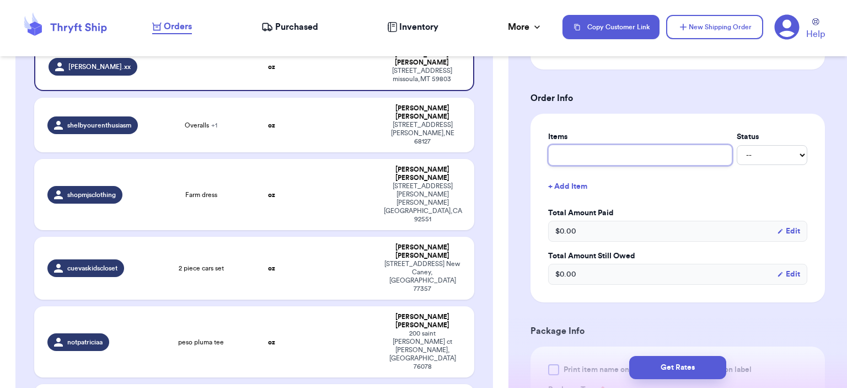
click at [572, 150] on input "text" at bounding box center [640, 154] width 184 height 21
type input "bag"
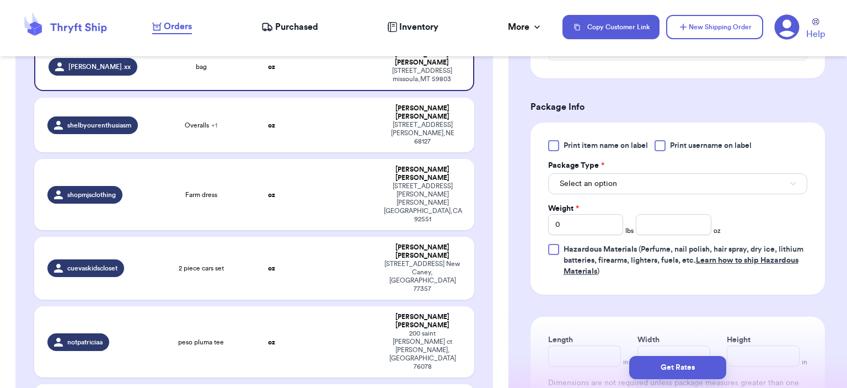
scroll to position [662, 0]
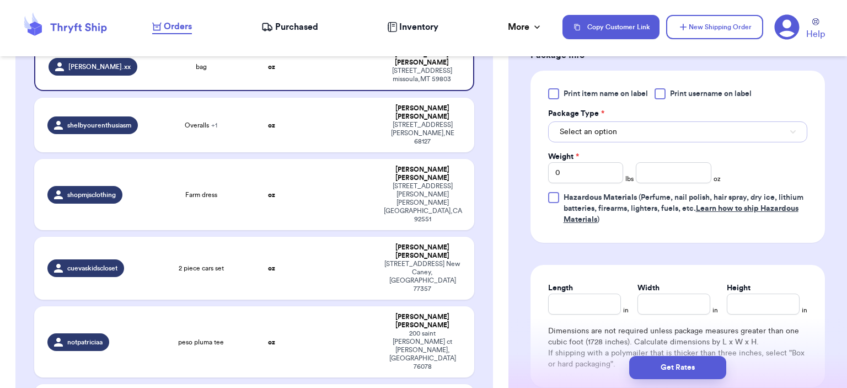
click at [572, 130] on span "Select an option" at bounding box center [588, 131] width 57 height 11
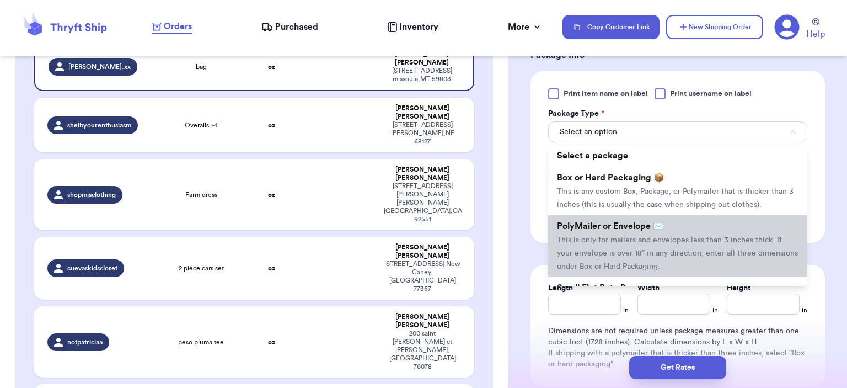
click at [572, 222] on span "PolyMailer or Envelope ✉️" at bounding box center [610, 226] width 107 height 9
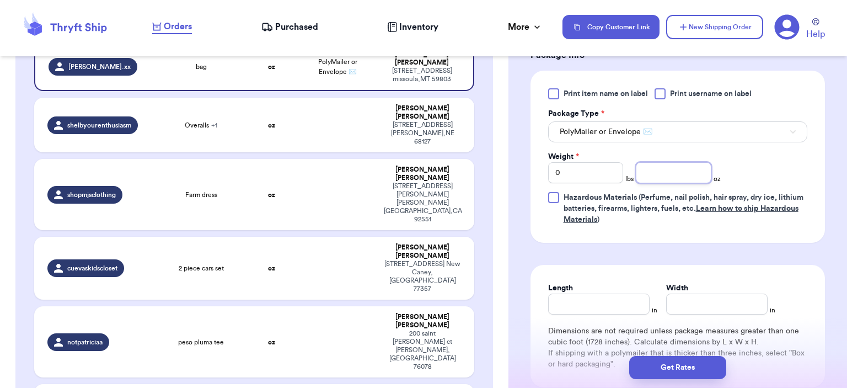
click at [572, 178] on input "number" at bounding box center [674, 172] width 76 height 21
type input "8"
click at [572, 361] on button "Get Rates" at bounding box center [677, 367] width 97 height 23
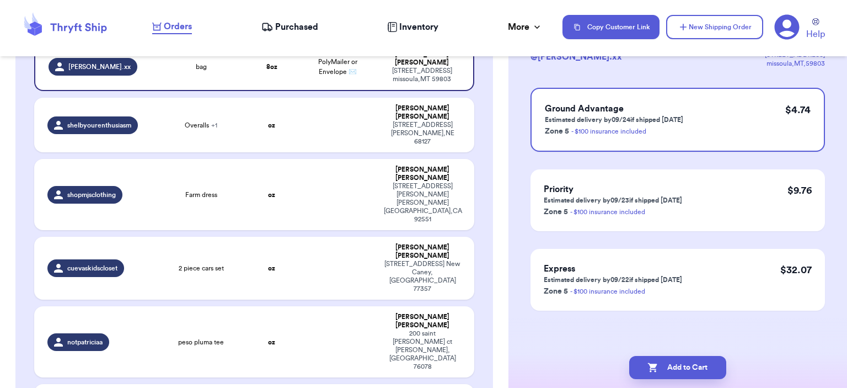
scroll to position [0, 0]
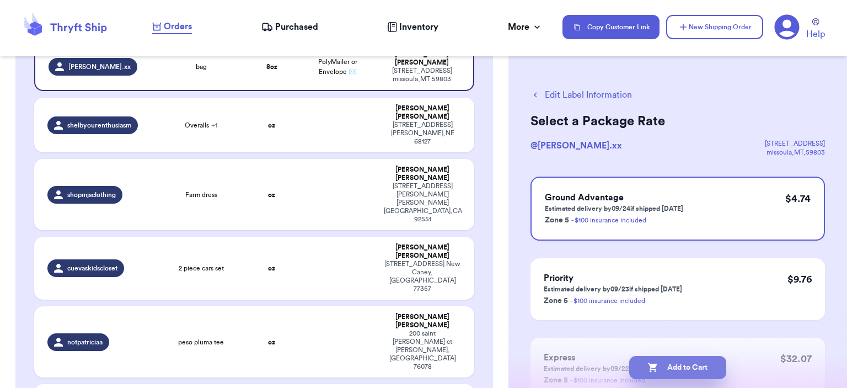
click at [572, 361] on button "Add to Cart" at bounding box center [677, 367] width 97 height 23
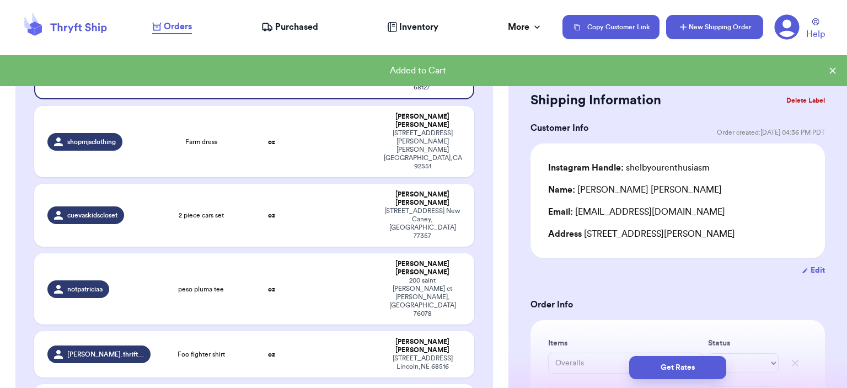
click at [572, 26] on button "New Shipping Order" at bounding box center [714, 27] width 97 height 24
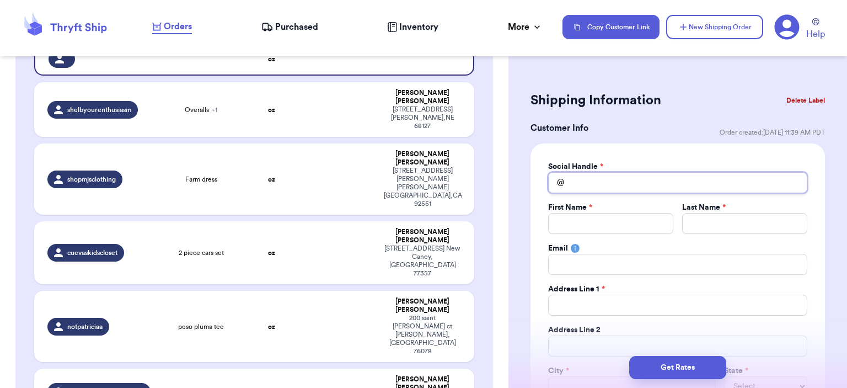
click at [572, 179] on input "Total Amount Paid" at bounding box center [677, 182] width 259 height 21
type input "e"
type input "el"
type input "ell"
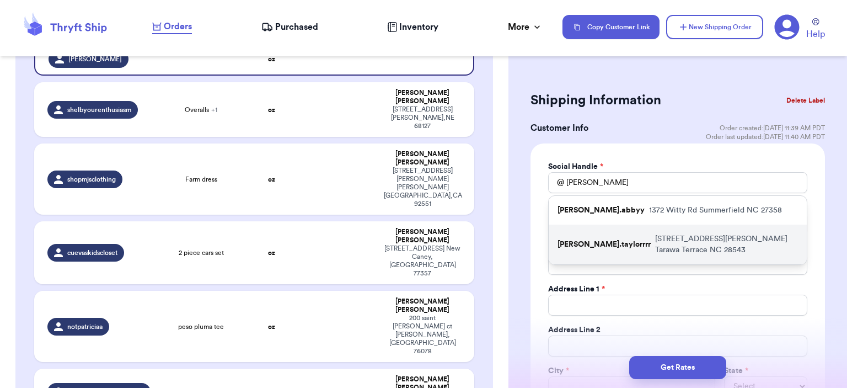
click at [572, 227] on div "[PERSON_NAME].taylorrrr [STREET_ADDRESS][PERSON_NAME]" at bounding box center [678, 244] width 258 height 40
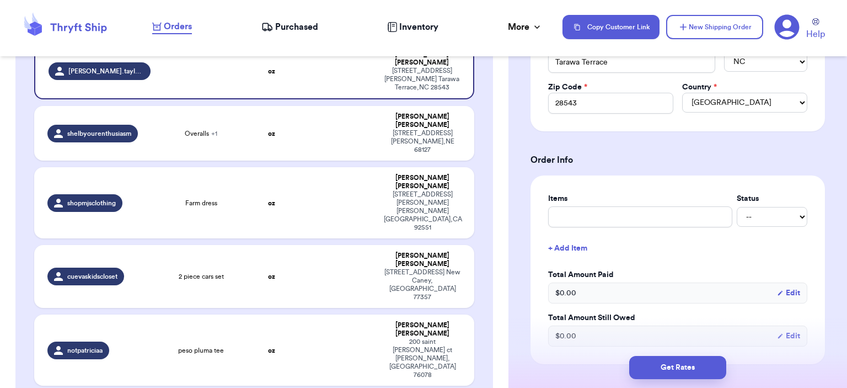
scroll to position [386, 0]
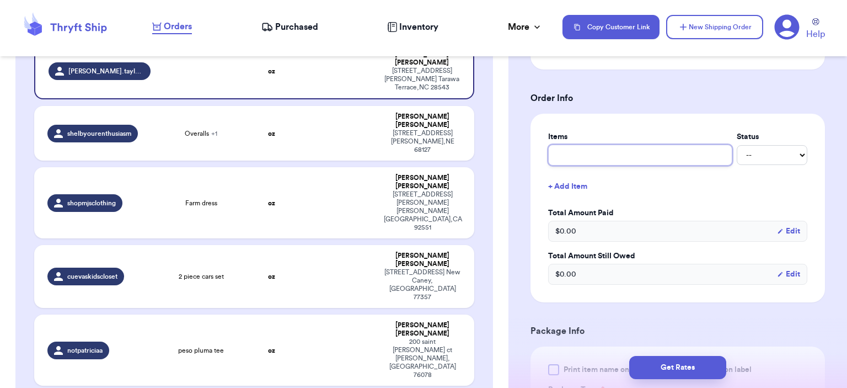
click at [572, 147] on input "text" at bounding box center [640, 154] width 184 height 21
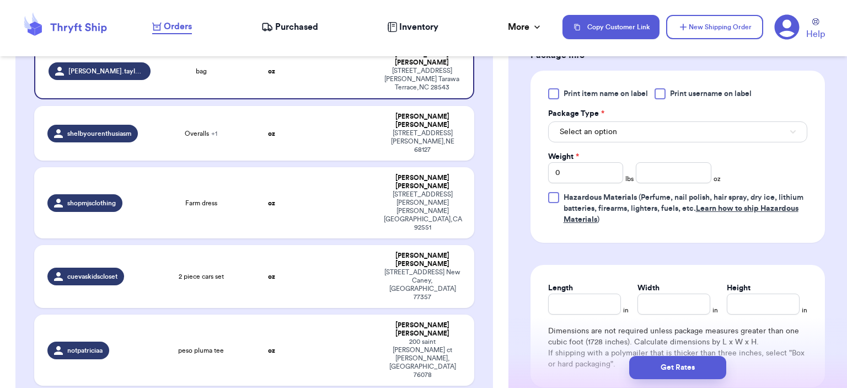
scroll to position [717, 0]
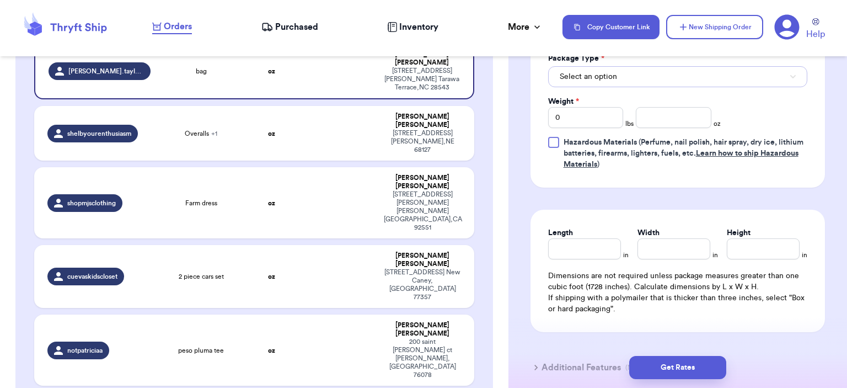
click at [572, 83] on button "Select an option" at bounding box center [677, 76] width 259 height 21
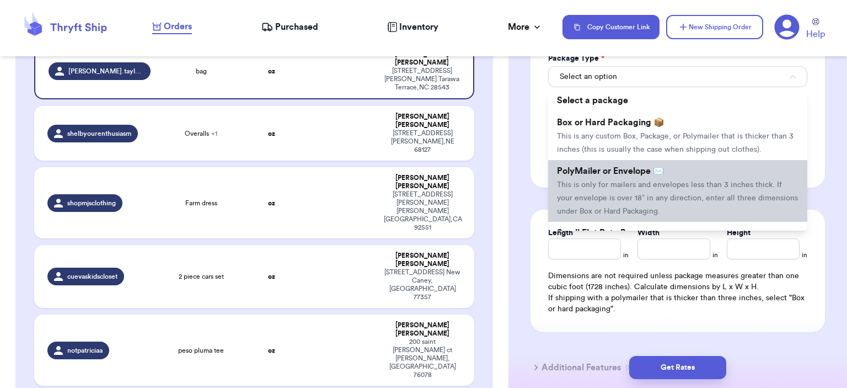
click at [572, 191] on span "This is only for mailers and envelopes less than 3 inches thick. If your envelo…" at bounding box center [677, 198] width 241 height 34
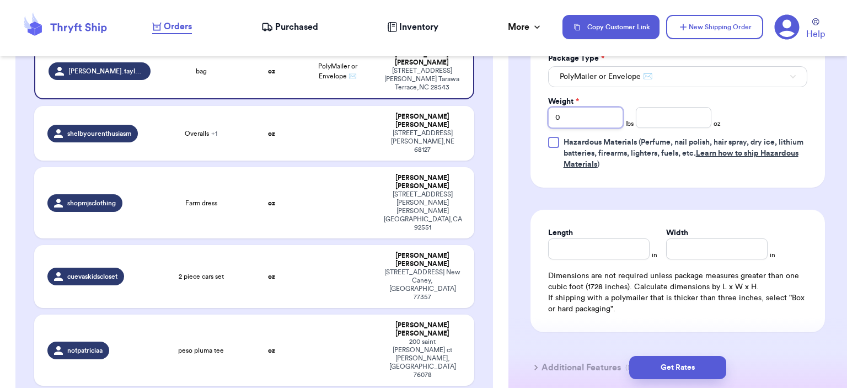
click at [572, 125] on input "0" at bounding box center [586, 117] width 76 height 21
drag, startPoint x: 579, startPoint y: 121, endPoint x: 517, endPoint y: 112, distance: 62.9
click at [572, 119] on input "number" at bounding box center [674, 117] width 76 height 21
click at [572, 361] on button "Get Rates" at bounding box center [677, 367] width 97 height 23
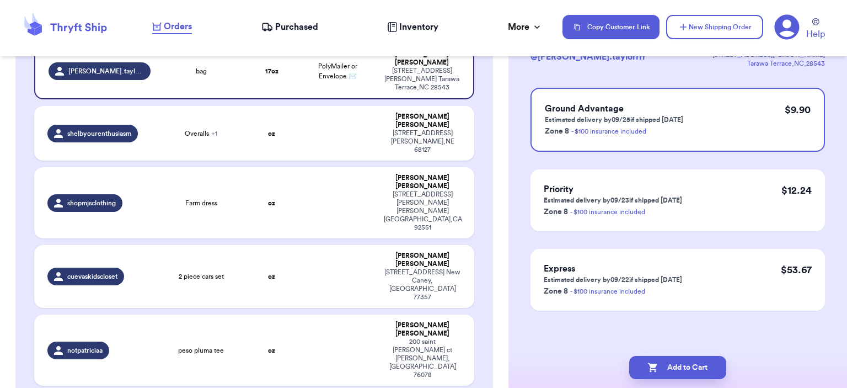
scroll to position [0, 0]
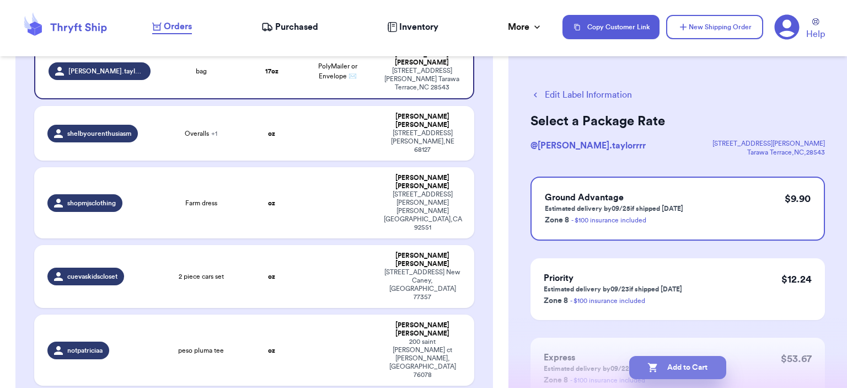
click at [572, 361] on button "Add to Cart" at bounding box center [677, 367] width 97 height 23
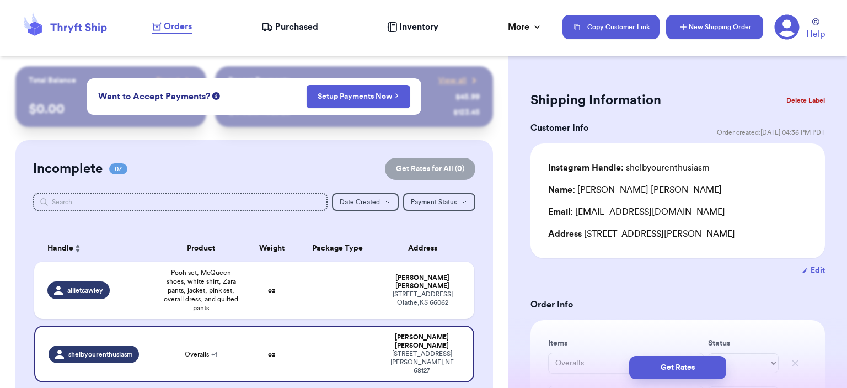
click at [572, 36] on button "New Shipping Order" at bounding box center [714, 27] width 97 height 24
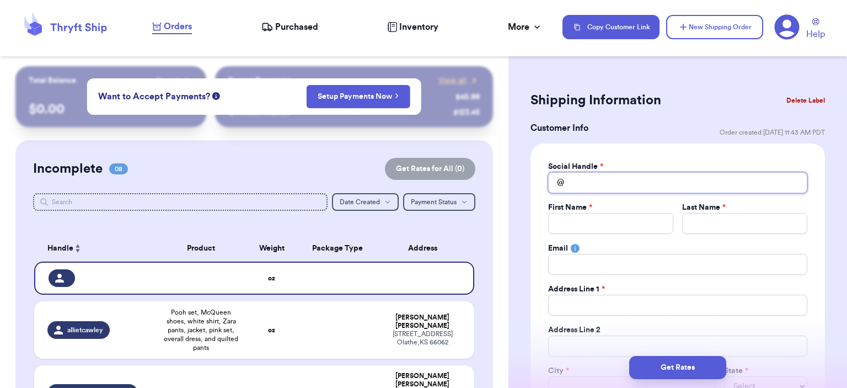
click at [572, 190] on input "Total Amount Paid" at bounding box center [677, 182] width 259 height 21
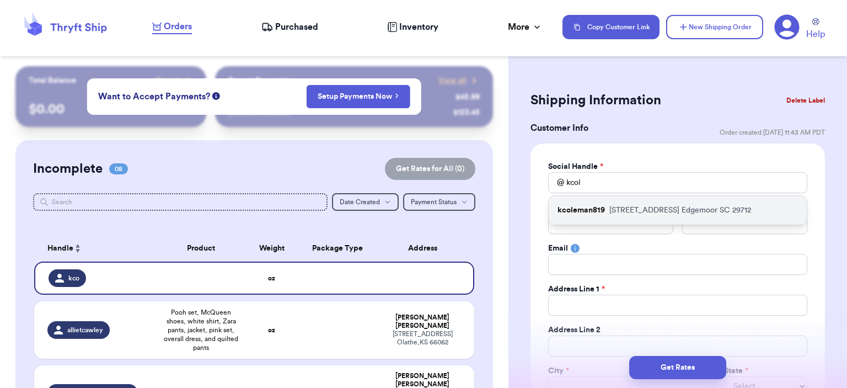
click at [572, 210] on p "[STREET_ADDRESS]" at bounding box center [680, 210] width 142 height 11
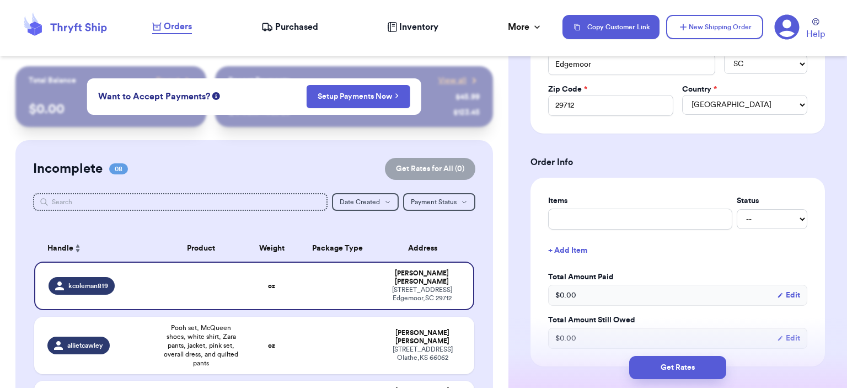
scroll to position [386, 0]
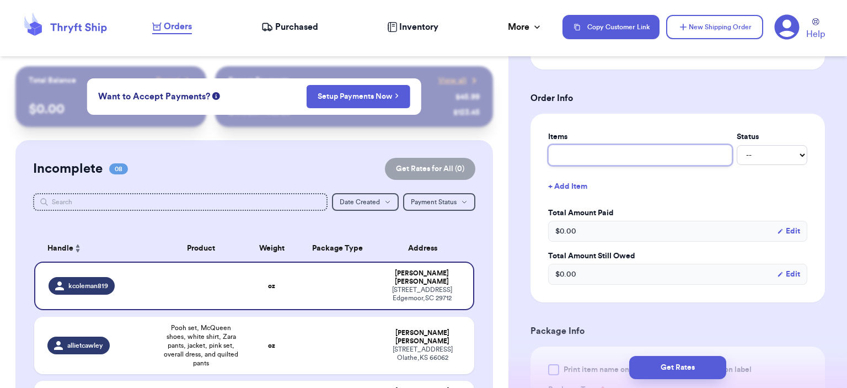
click at [572, 158] on input "text" at bounding box center [640, 154] width 184 height 21
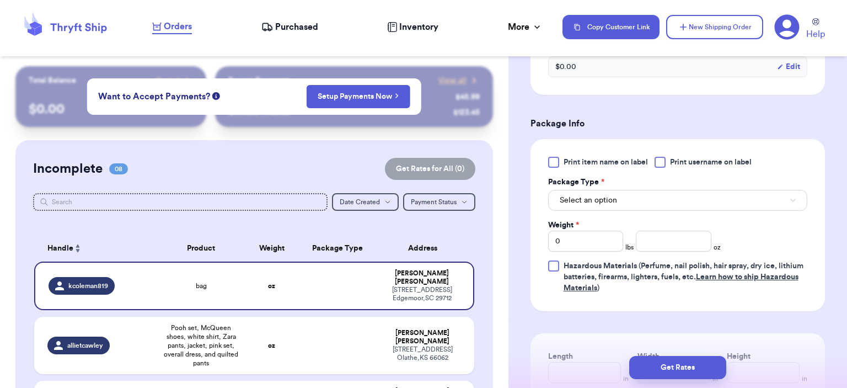
scroll to position [662, 0]
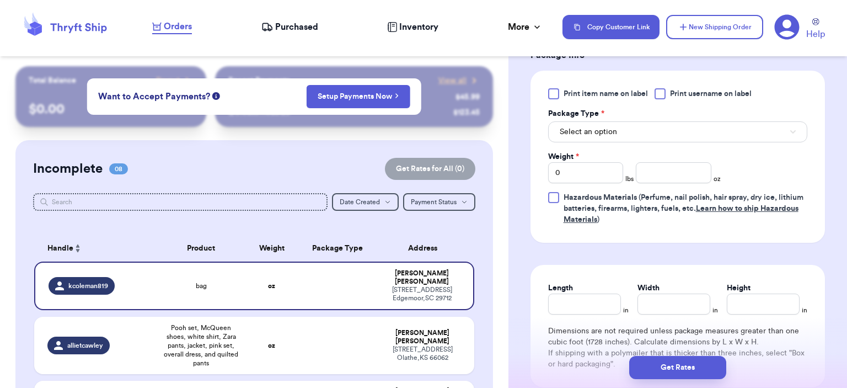
click at [572, 145] on div "Print item name on label Print username on label Package Type * Select an optio…" at bounding box center [677, 156] width 259 height 137
click at [572, 125] on button "Select an option" at bounding box center [677, 131] width 259 height 21
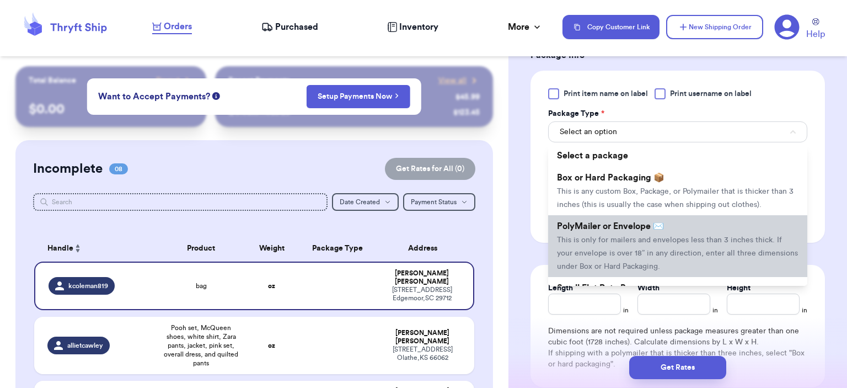
click at [572, 227] on span "PolyMailer or Envelope ✉️" at bounding box center [610, 226] width 107 height 9
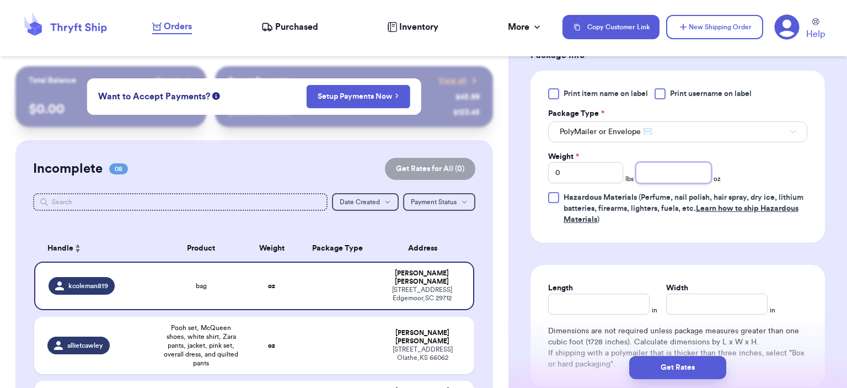
click at [572, 177] on input "number" at bounding box center [674, 172] width 76 height 21
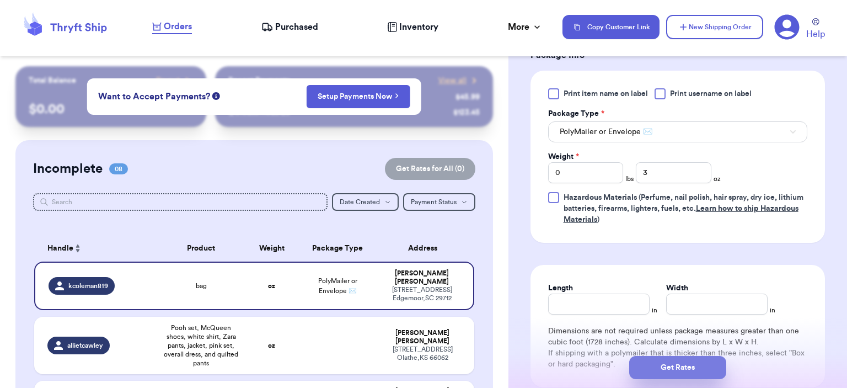
click at [572, 361] on button "Get Rates" at bounding box center [677, 367] width 97 height 23
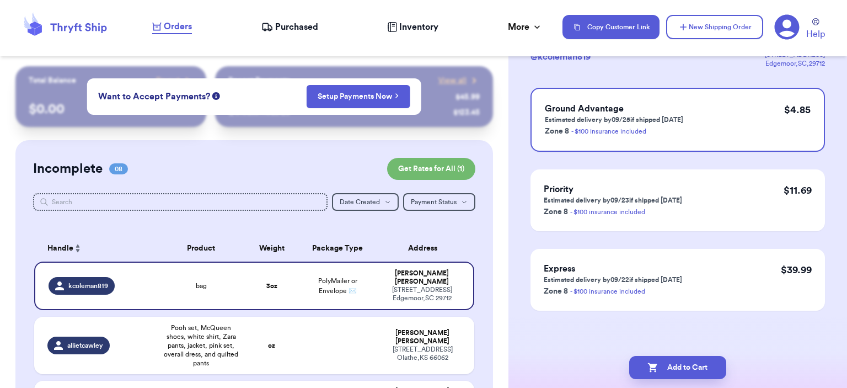
scroll to position [0, 0]
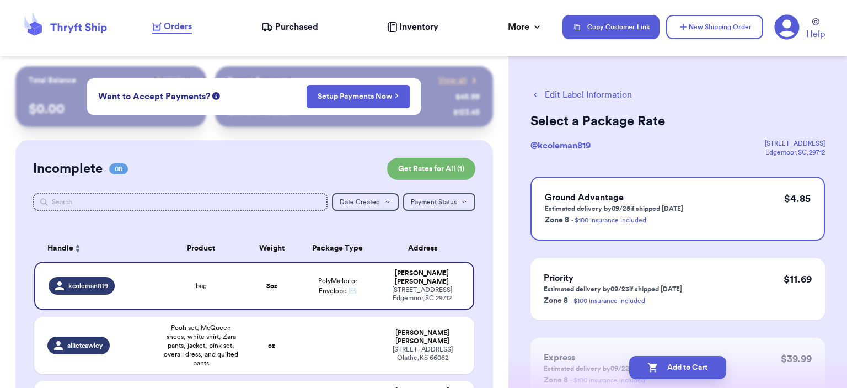
click at [572, 361] on button "Add to Cart" at bounding box center [677, 367] width 97 height 23
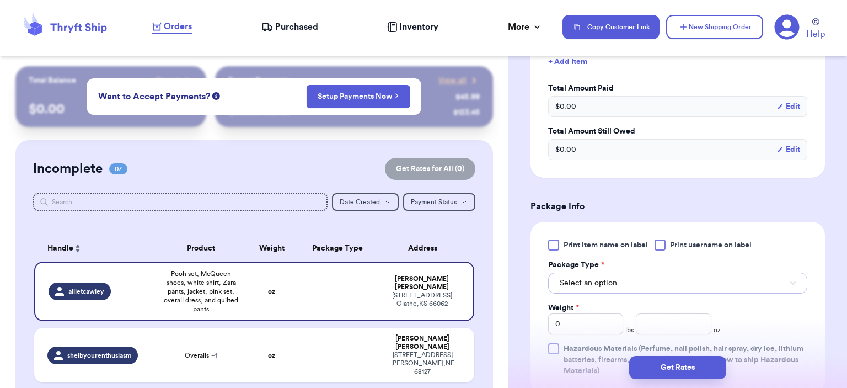
click at [572, 274] on button "Select an option" at bounding box center [677, 282] width 259 height 21
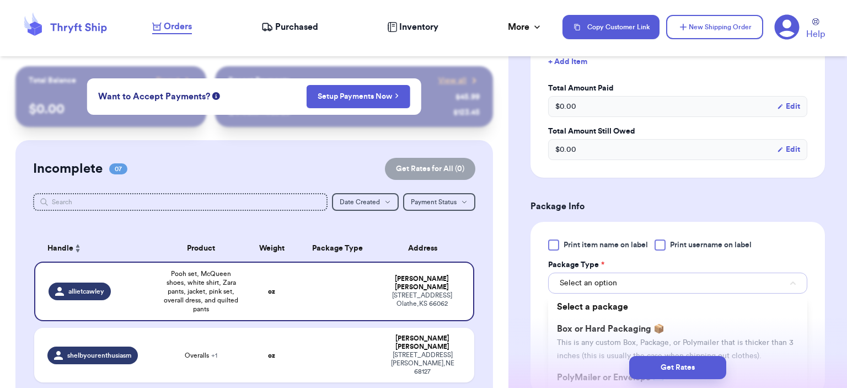
scroll to position [386, 0]
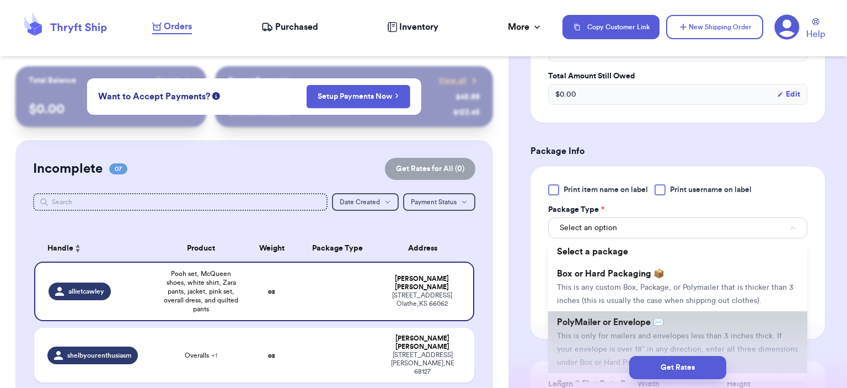
click at [572, 323] on span "PolyMailer or Envelope ✉️" at bounding box center [610, 322] width 107 height 9
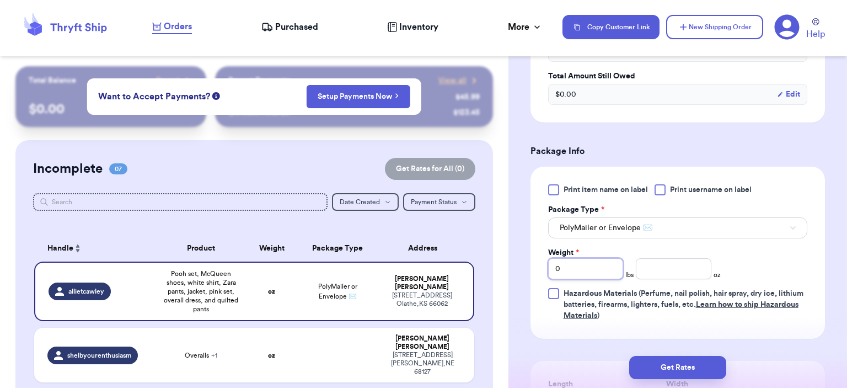
drag, startPoint x: 566, startPoint y: 266, endPoint x: 550, endPoint y: 264, distance: 16.1
click at [550, 264] on input "0" at bounding box center [586, 268] width 76 height 21
click at [572, 272] on input "number" at bounding box center [674, 268] width 76 height 21
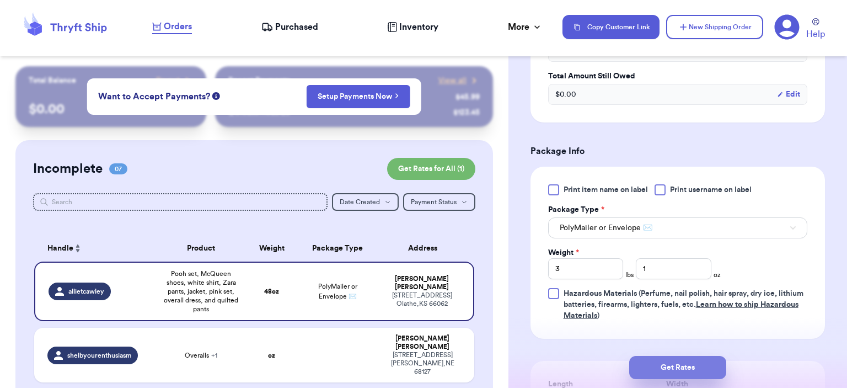
click at [572, 359] on button "Get Rates" at bounding box center [677, 367] width 97 height 23
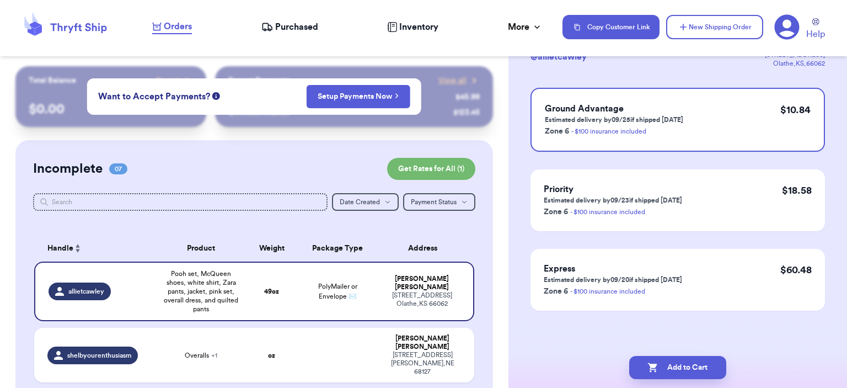
scroll to position [0, 0]
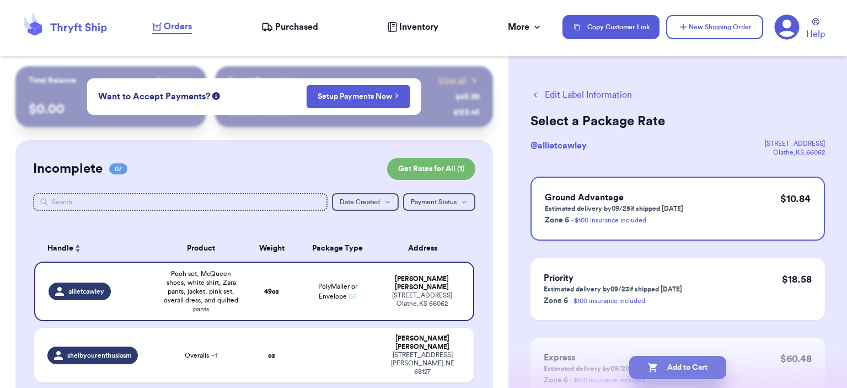
click at [572, 361] on button "Add to Cart" at bounding box center [677, 367] width 97 height 23
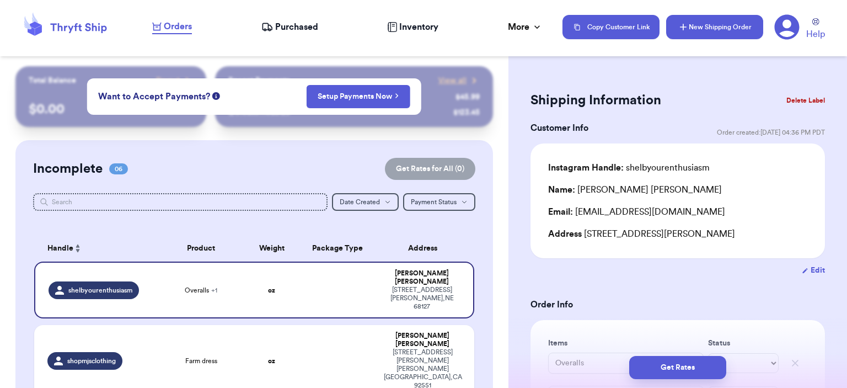
click at [572, 30] on button "New Shipping Order" at bounding box center [714, 27] width 97 height 24
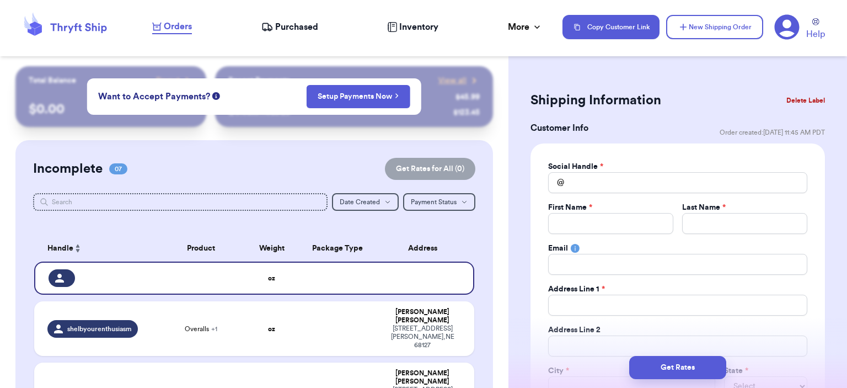
click at [572, 167] on div "Social Handle *" at bounding box center [677, 166] width 259 height 11
click at [572, 194] on div "Social Handle * @ First Name * Last Name * Email Address Line 1 * Address Line …" at bounding box center [677, 299] width 259 height 277
click at [572, 187] on input "Total Amount Paid" at bounding box center [677, 182] width 259 height 21
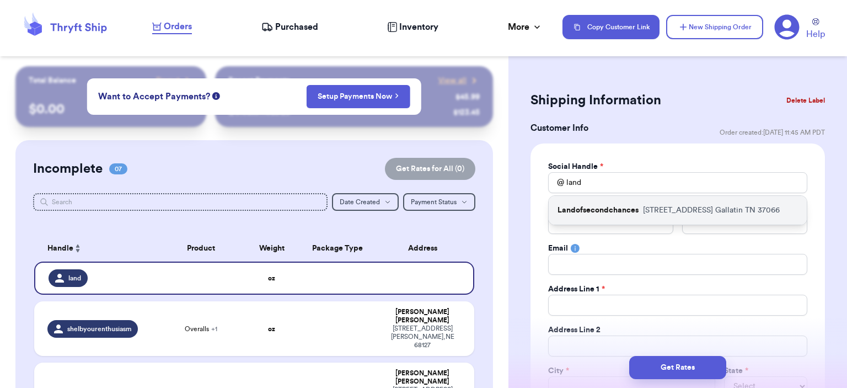
click at [572, 205] on p "Landofsecondchances" at bounding box center [597, 210] width 81 height 11
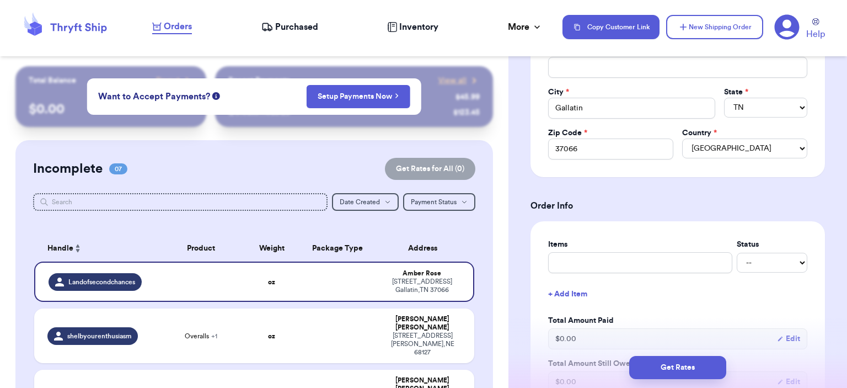
scroll to position [331, 0]
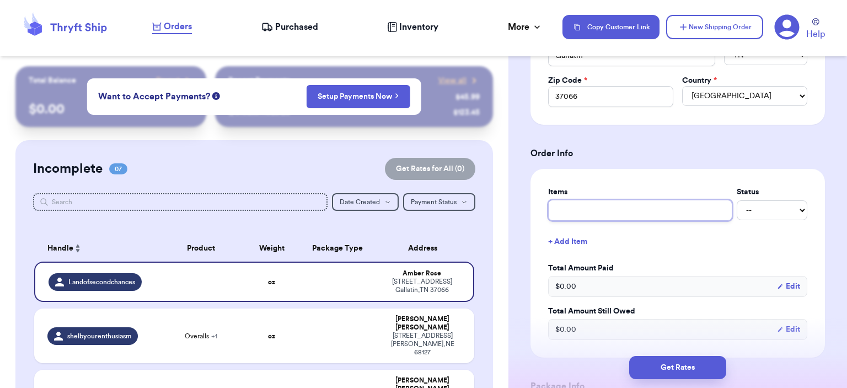
click at [572, 207] on input "text" at bounding box center [640, 210] width 184 height 21
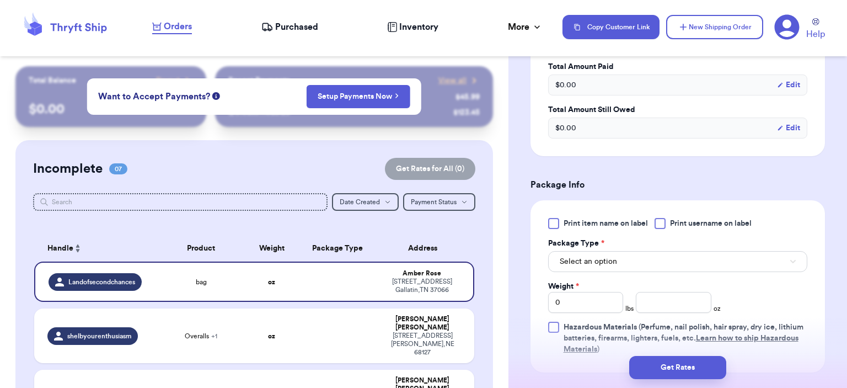
scroll to position [551, 0]
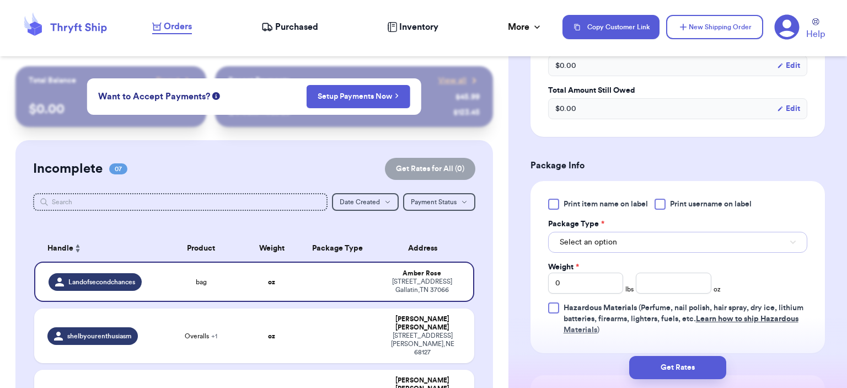
click at [572, 232] on button "Select an option" at bounding box center [677, 242] width 259 height 21
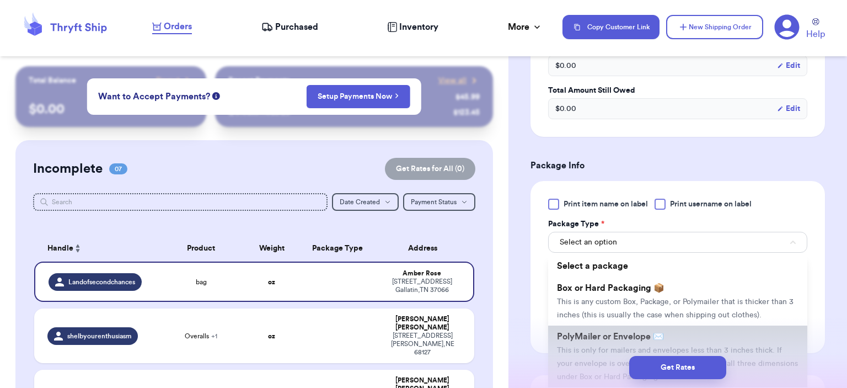
click at [572, 326] on li "PolyMailer or Envelope ✉️ This is only for mailers and envelopes less than 3 in…" at bounding box center [677, 356] width 259 height 62
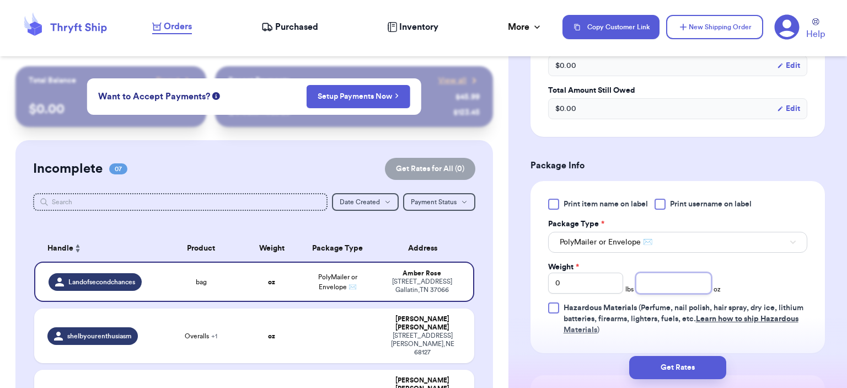
click at [572, 284] on input "number" at bounding box center [674, 282] width 76 height 21
click at [572, 361] on button "Get Rates" at bounding box center [677, 367] width 97 height 23
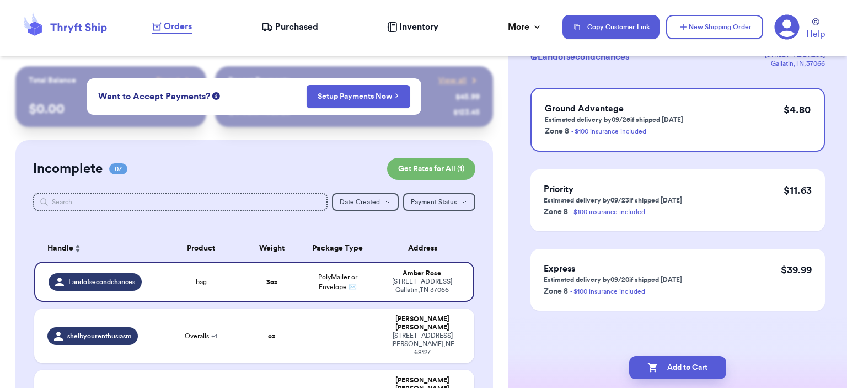
scroll to position [0, 0]
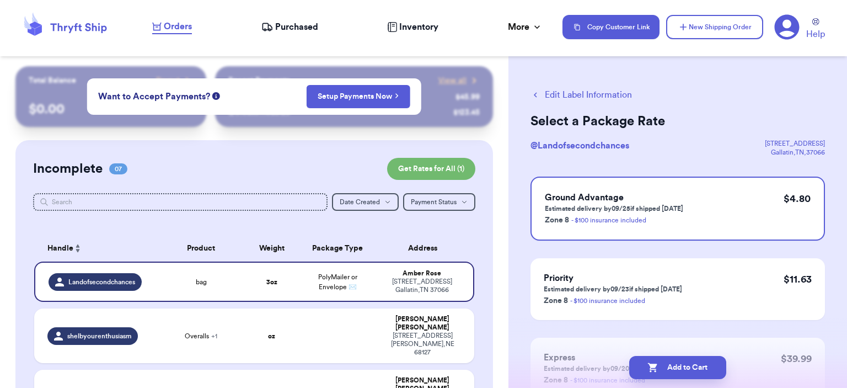
click at [572, 361] on button "Add to Cart" at bounding box center [677, 367] width 97 height 23
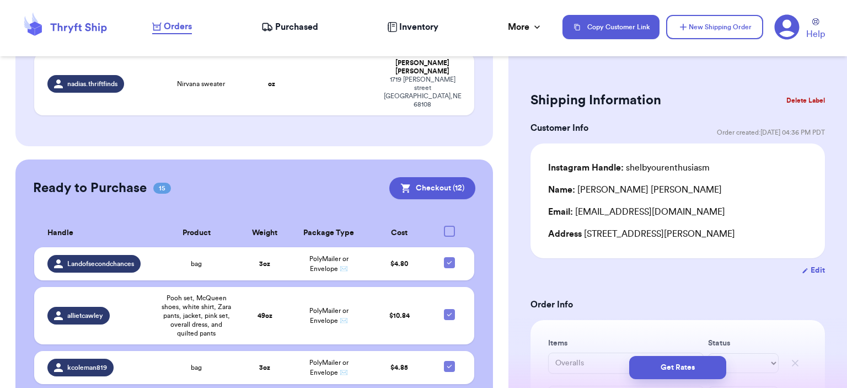
scroll to position [441, 0]
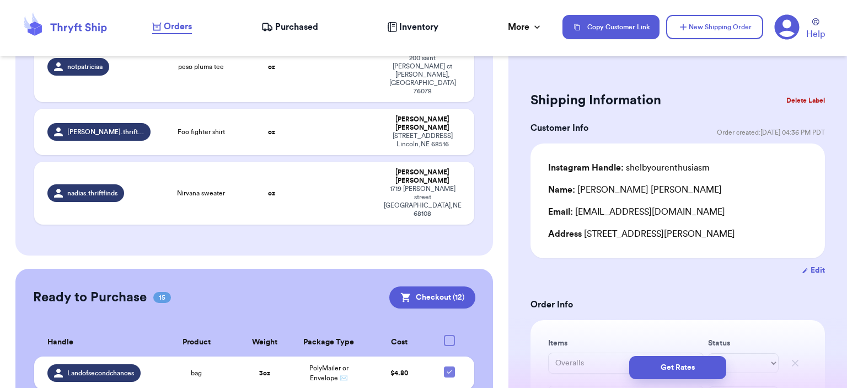
click at [444, 335] on div at bounding box center [449, 340] width 11 height 11
click at [449, 334] on input "checkbox" at bounding box center [449, 334] width 1 height 1
click at [447, 338] on icon at bounding box center [449, 339] width 4 height 3
click at [449, 334] on input "checkbox" at bounding box center [449, 334] width 1 height 1
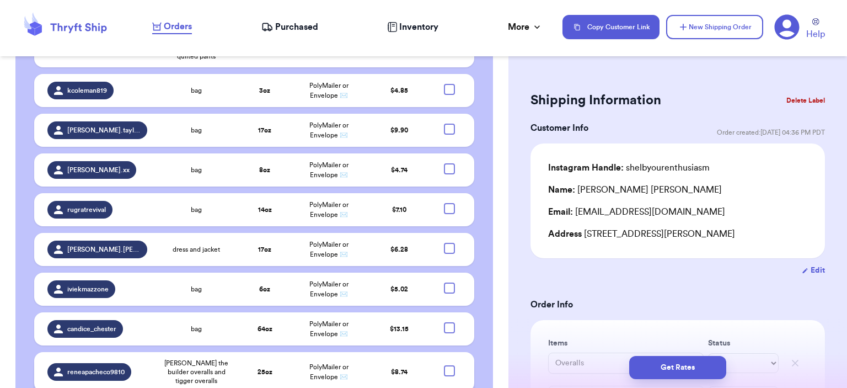
scroll to position [933, 0]
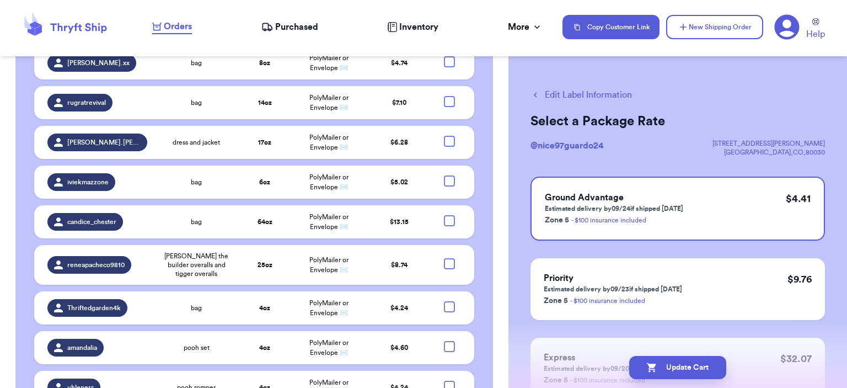
click at [444, 361] on div at bounding box center [449, 385] width 11 height 11
click at [449, 361] on input "checkbox" at bounding box center [449, 380] width 1 height 1
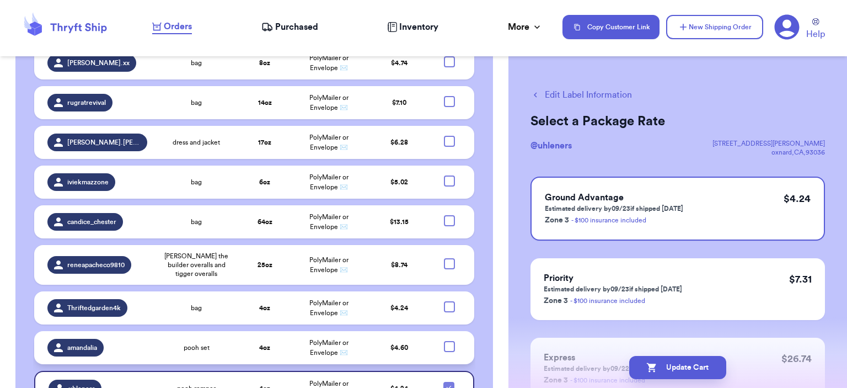
click at [444, 341] on div at bounding box center [449, 346] width 11 height 11
click at [449, 340] on input "checkbox" at bounding box center [449, 340] width 1 height 1
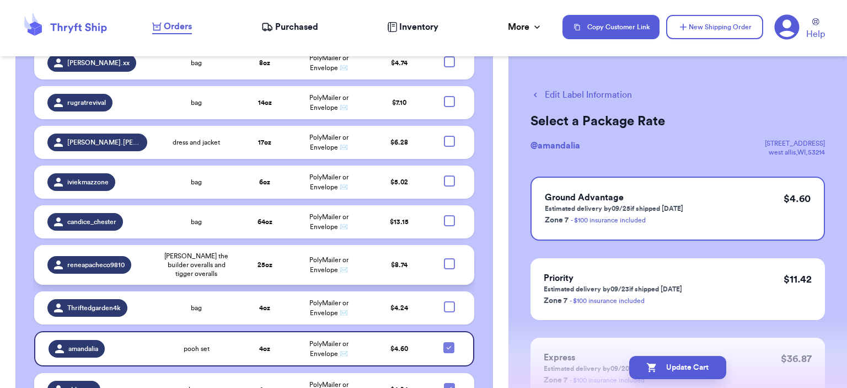
click at [444, 258] on div at bounding box center [449, 263] width 11 height 11
click at [449, 257] on input "checkbox" at bounding box center [449, 257] width 1 height 1
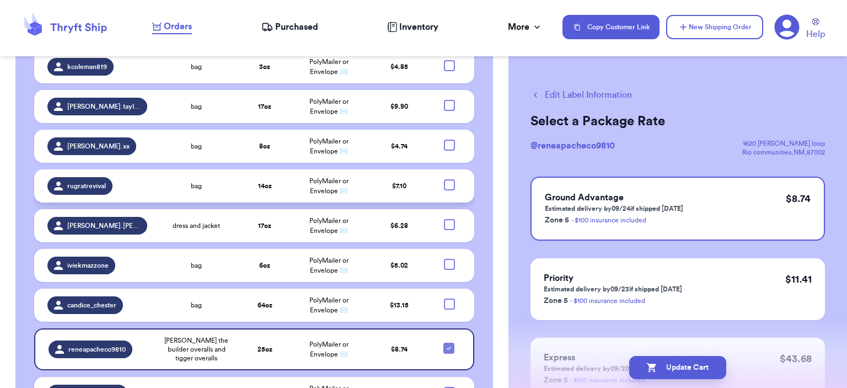
scroll to position [821, 0]
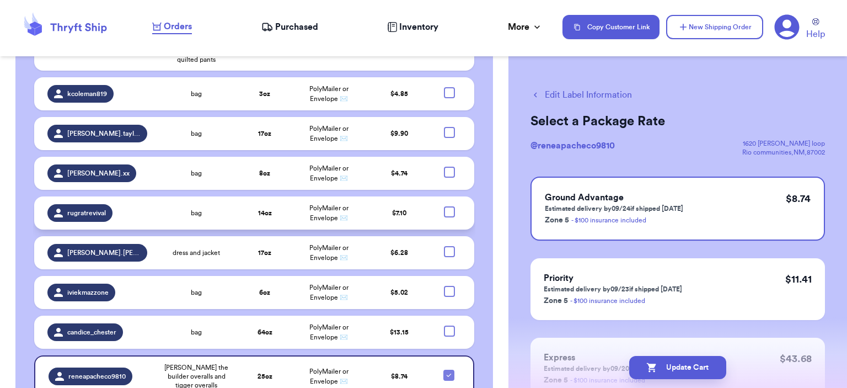
click at [444, 206] on div at bounding box center [449, 211] width 11 height 11
click at [449, 206] on input "checkbox" at bounding box center [449, 206] width 1 height 1
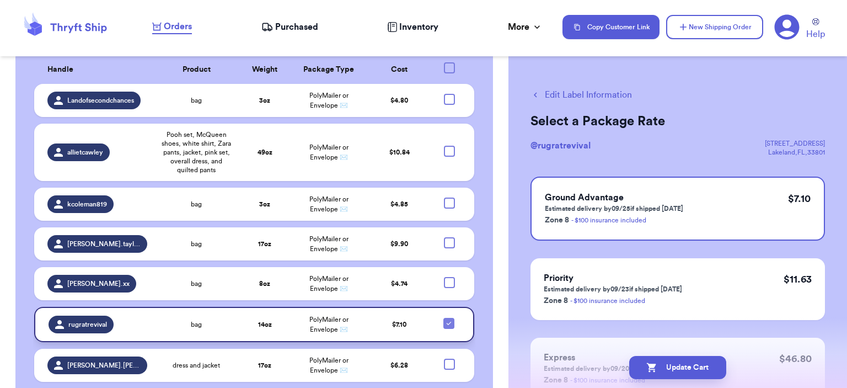
scroll to position [656, 0]
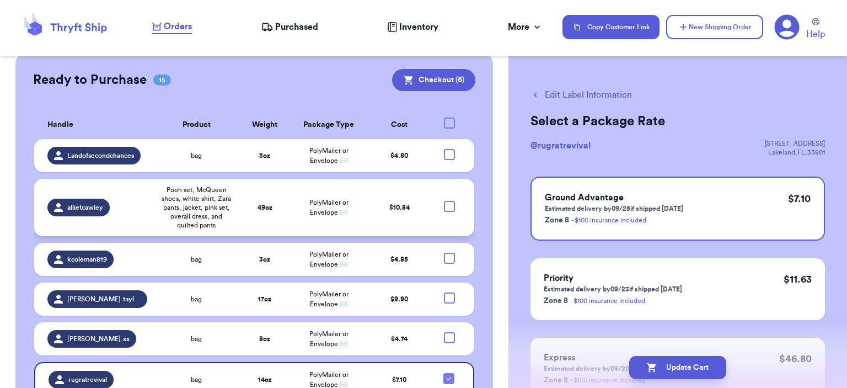
click at [444, 201] on div at bounding box center [449, 206] width 11 height 11
click at [449, 200] on input "checkbox" at bounding box center [449, 200] width 1 height 1
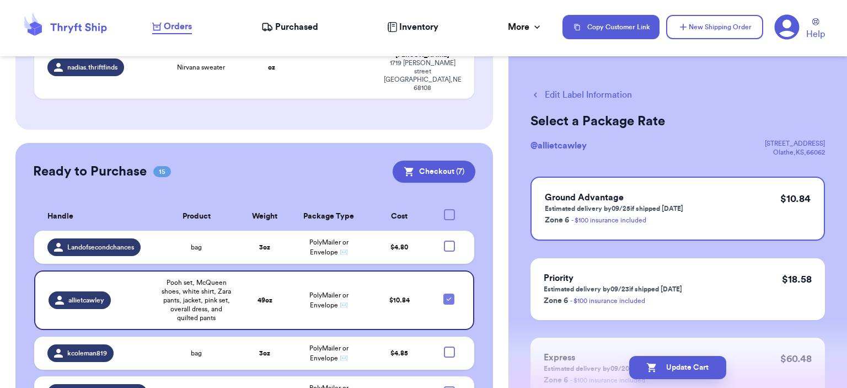
scroll to position [546, 0]
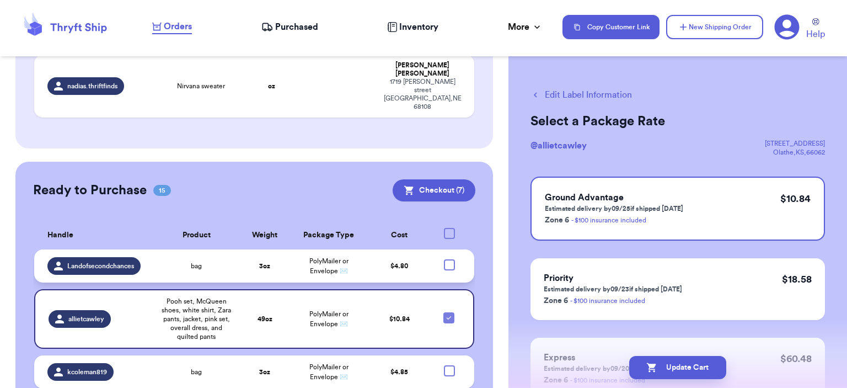
click at [438, 249] on td at bounding box center [452, 265] width 43 height 33
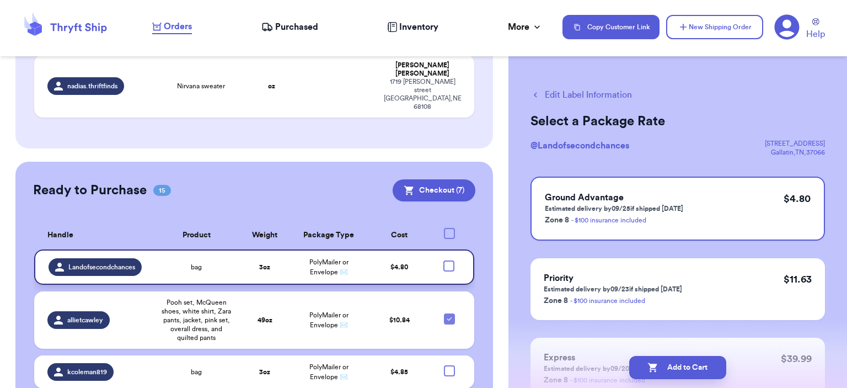
click at [443, 260] on div at bounding box center [448, 265] width 11 height 11
click at [448, 260] on input "checkbox" at bounding box center [448, 260] width 1 height 1
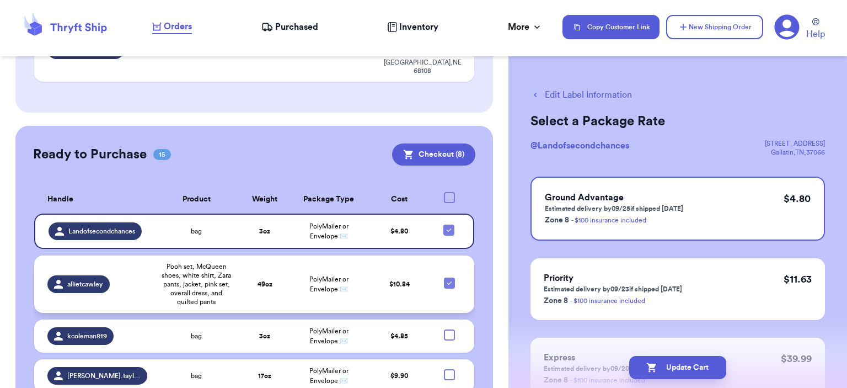
scroll to position [601, 0]
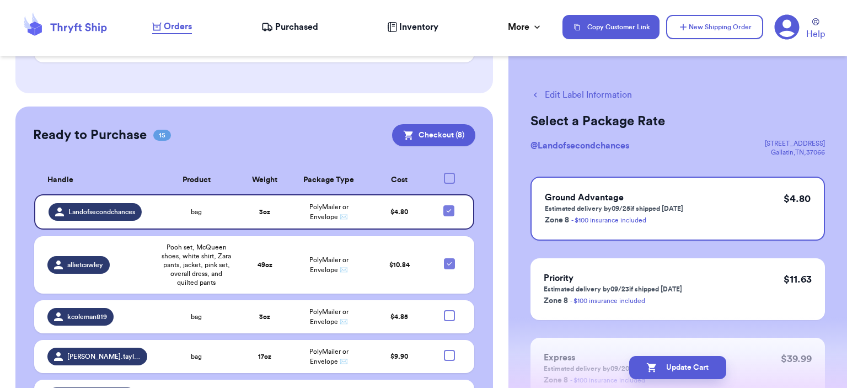
click at [444, 361] on div at bounding box center [449, 394] width 11 height 11
click at [449, 361] on input "checkbox" at bounding box center [449, 389] width 1 height 1
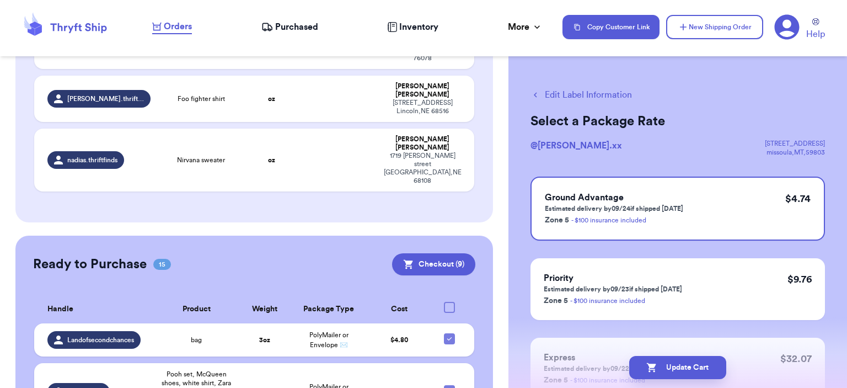
scroll to position [380, 0]
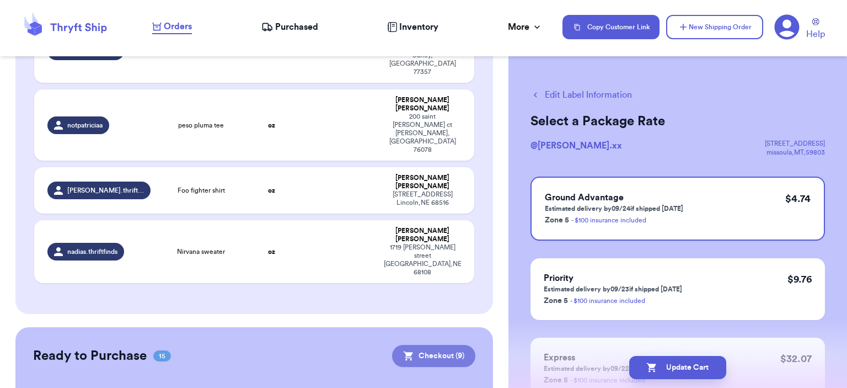
click at [432, 345] on button "Checkout ( 9 )" at bounding box center [433, 356] width 83 height 22
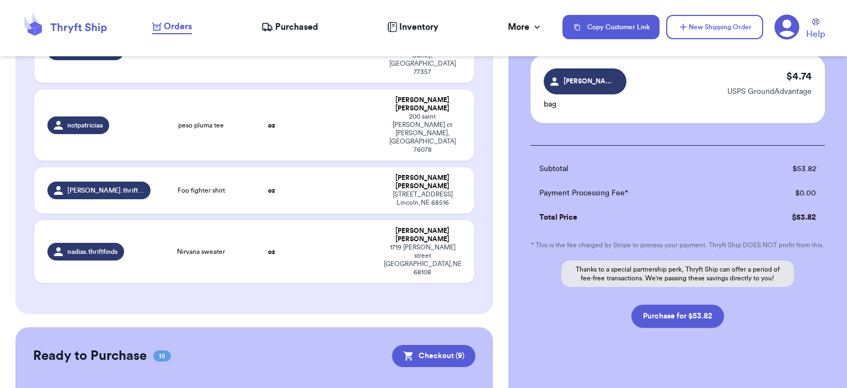
scroll to position [736, 0]
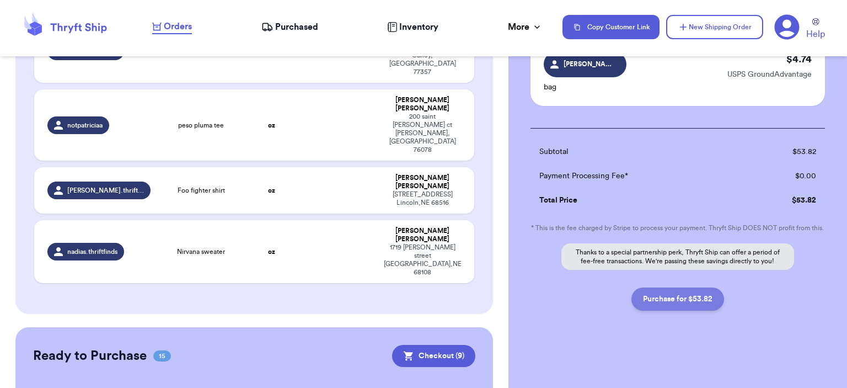
click at [572, 296] on button "Purchase for $53.82" at bounding box center [677, 298] width 93 height 23
